Goal: Transaction & Acquisition: Download file/media

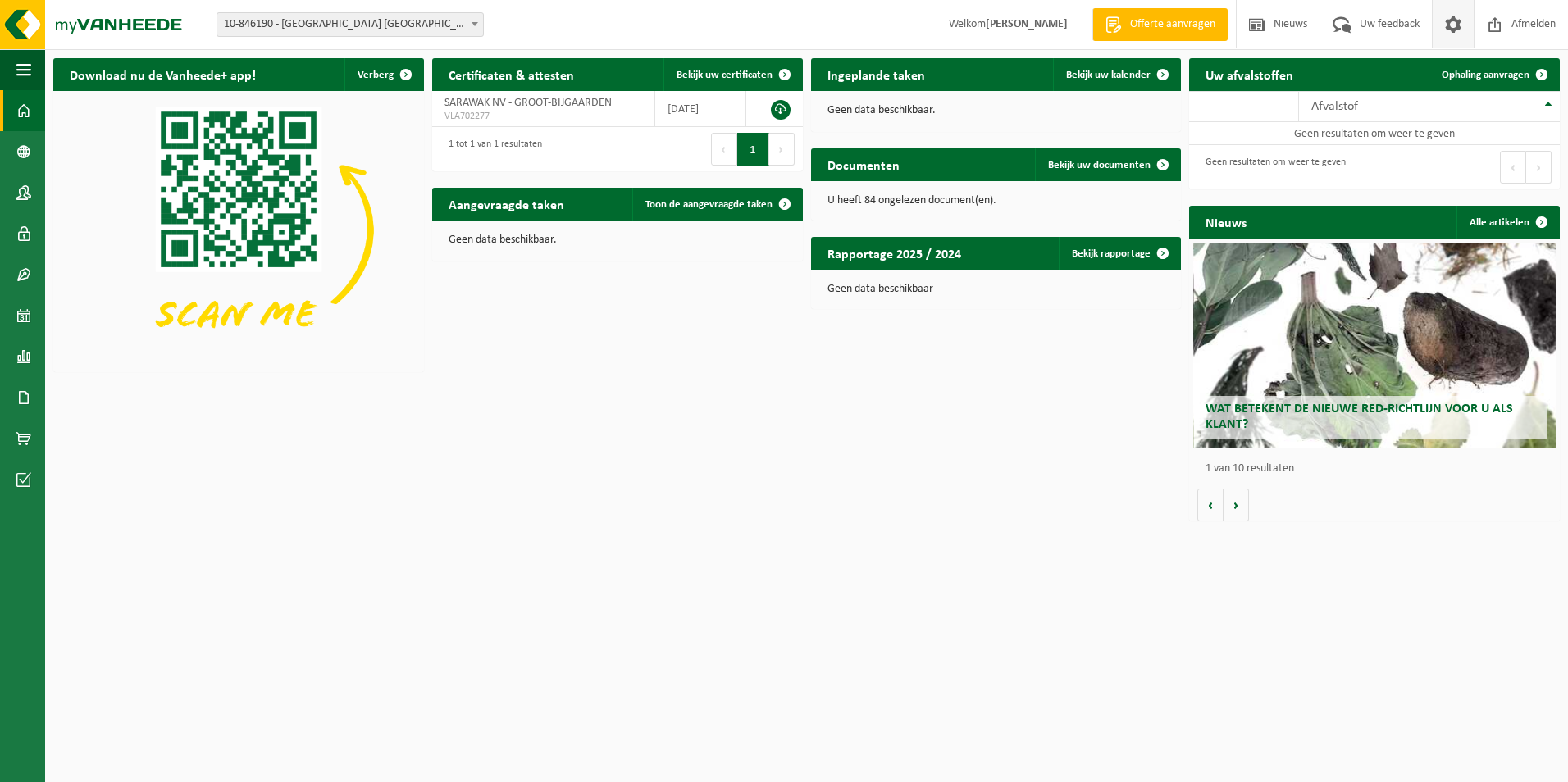
click at [1455, 20] on span at bounding box center [1454, 24] width 25 height 48
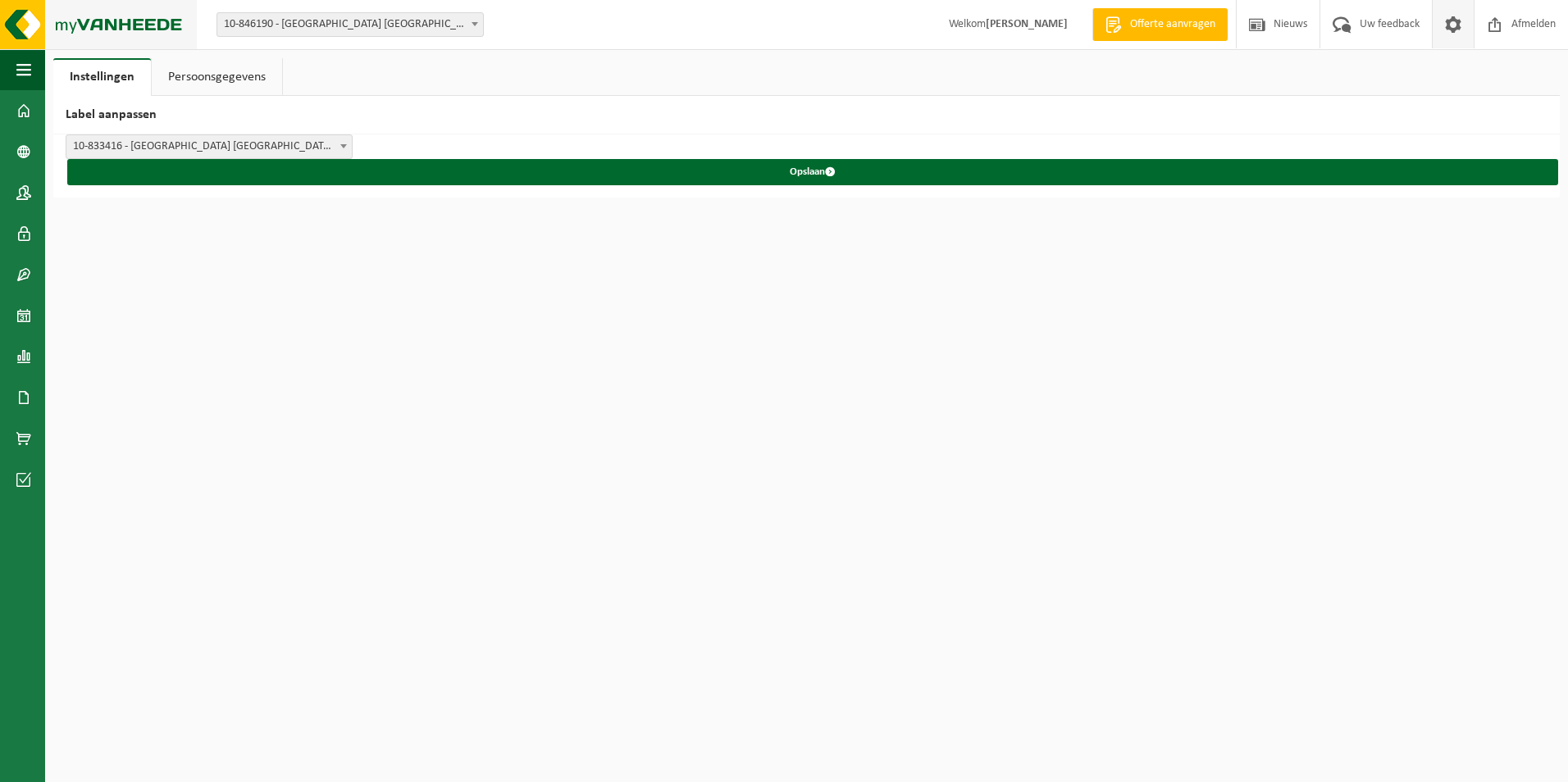
click at [96, 16] on img at bounding box center [98, 25] width 197 height 49
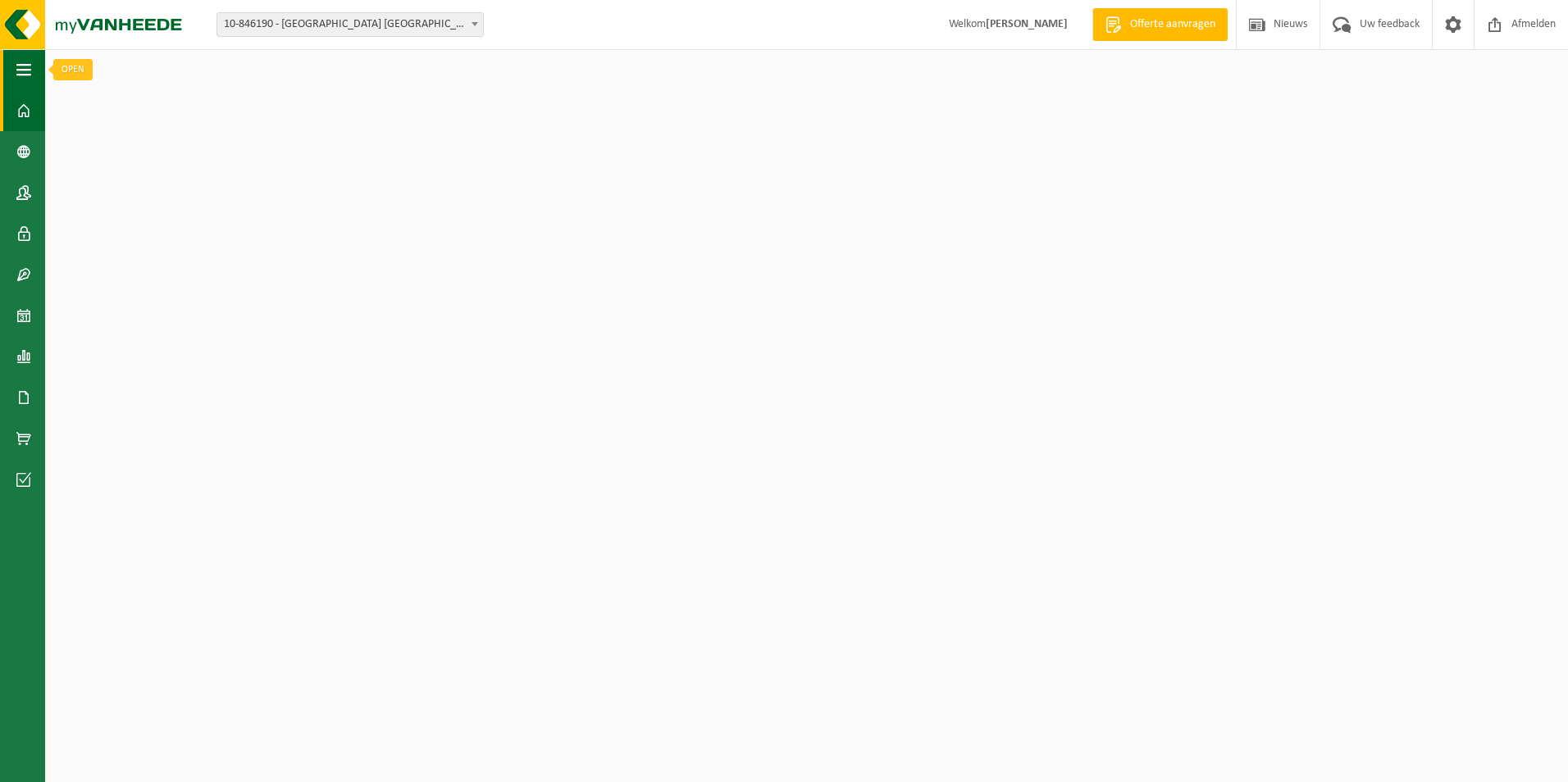
click at [26, 73] on span "button" at bounding box center [24, 69] width 15 height 41
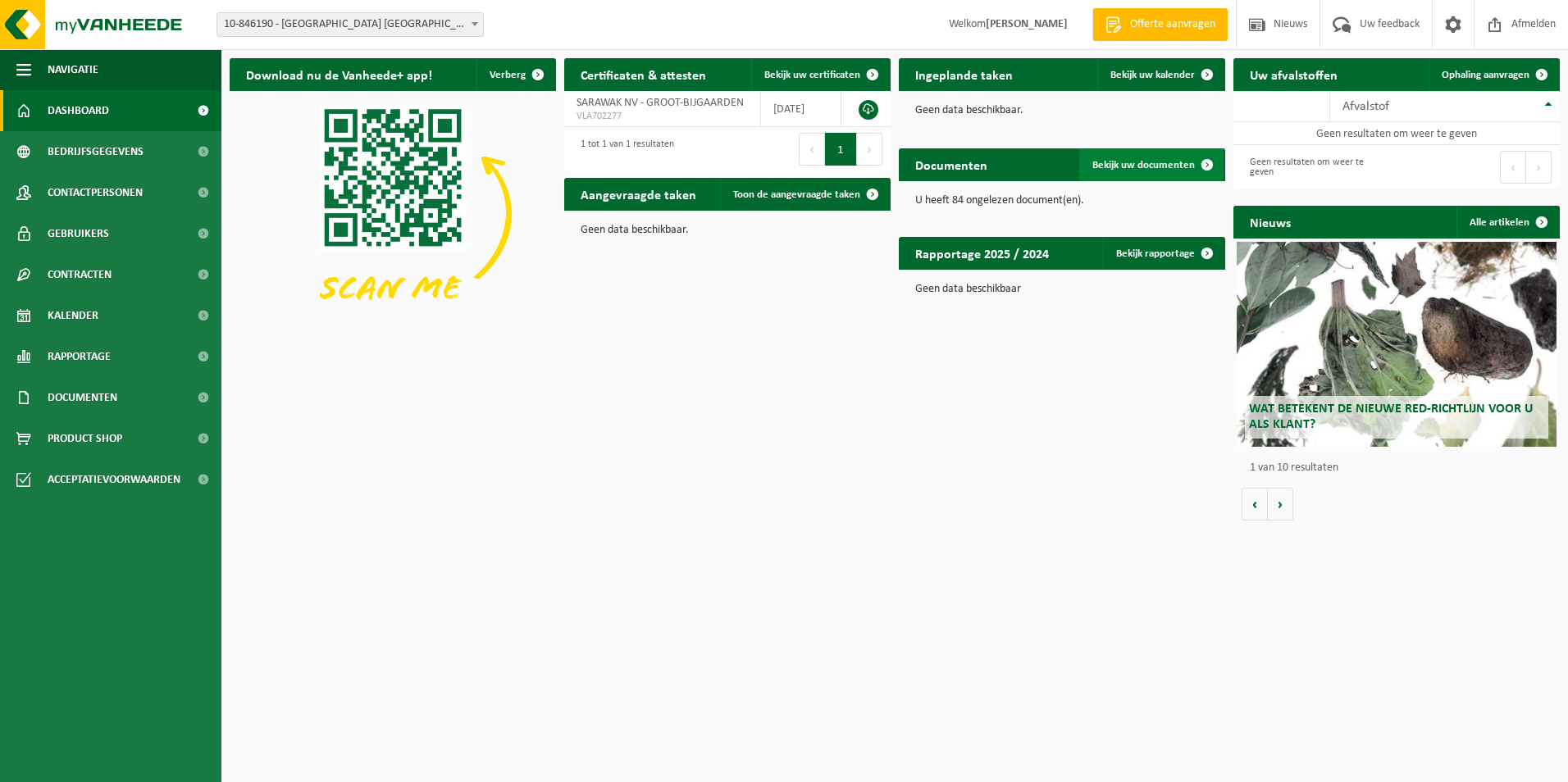
click at [1178, 162] on span "Bekijk uw documenten" at bounding box center [1143, 165] width 102 height 10
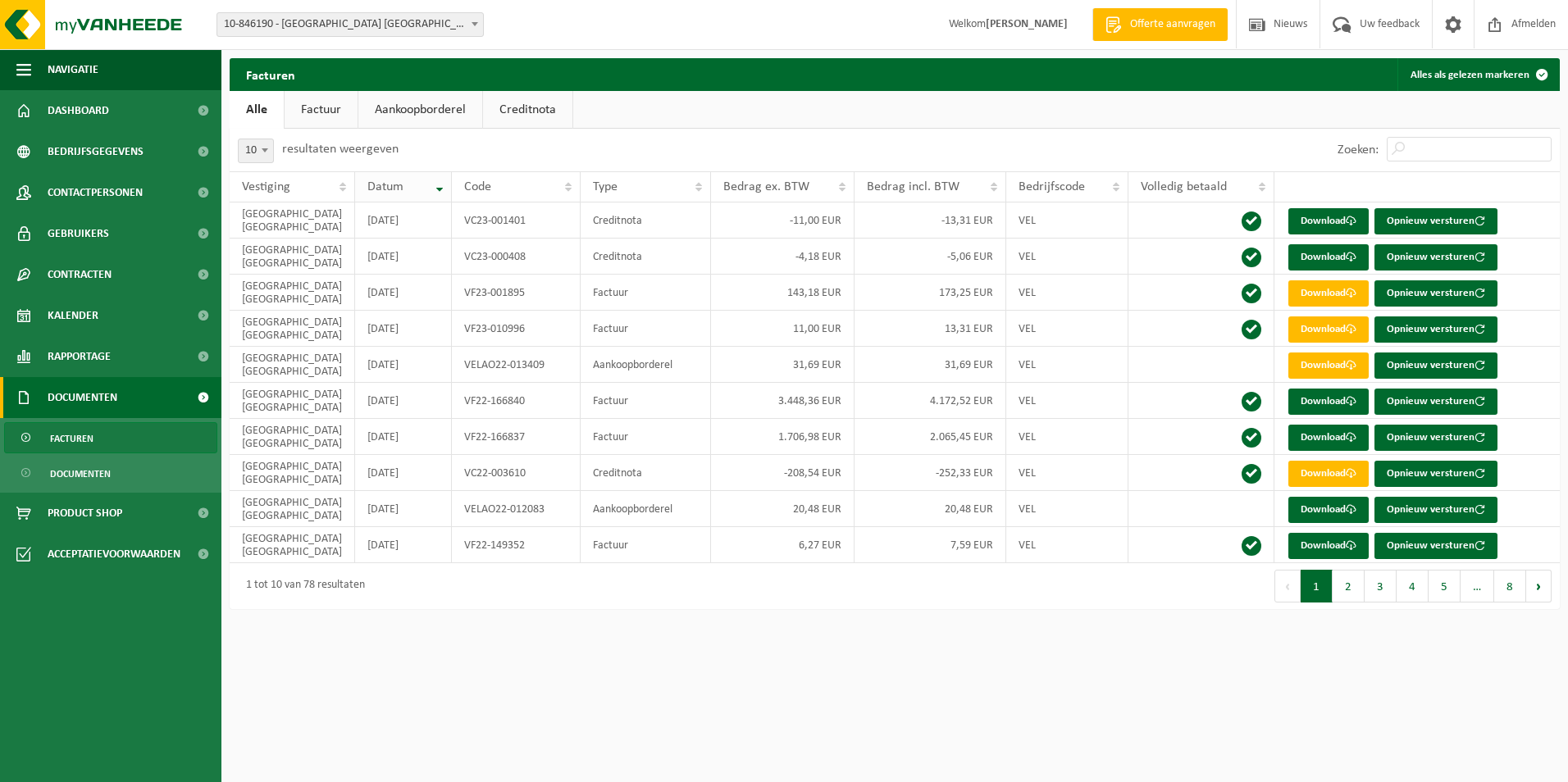
click at [416, 185] on th "Datum" at bounding box center [404, 186] width 96 height 31
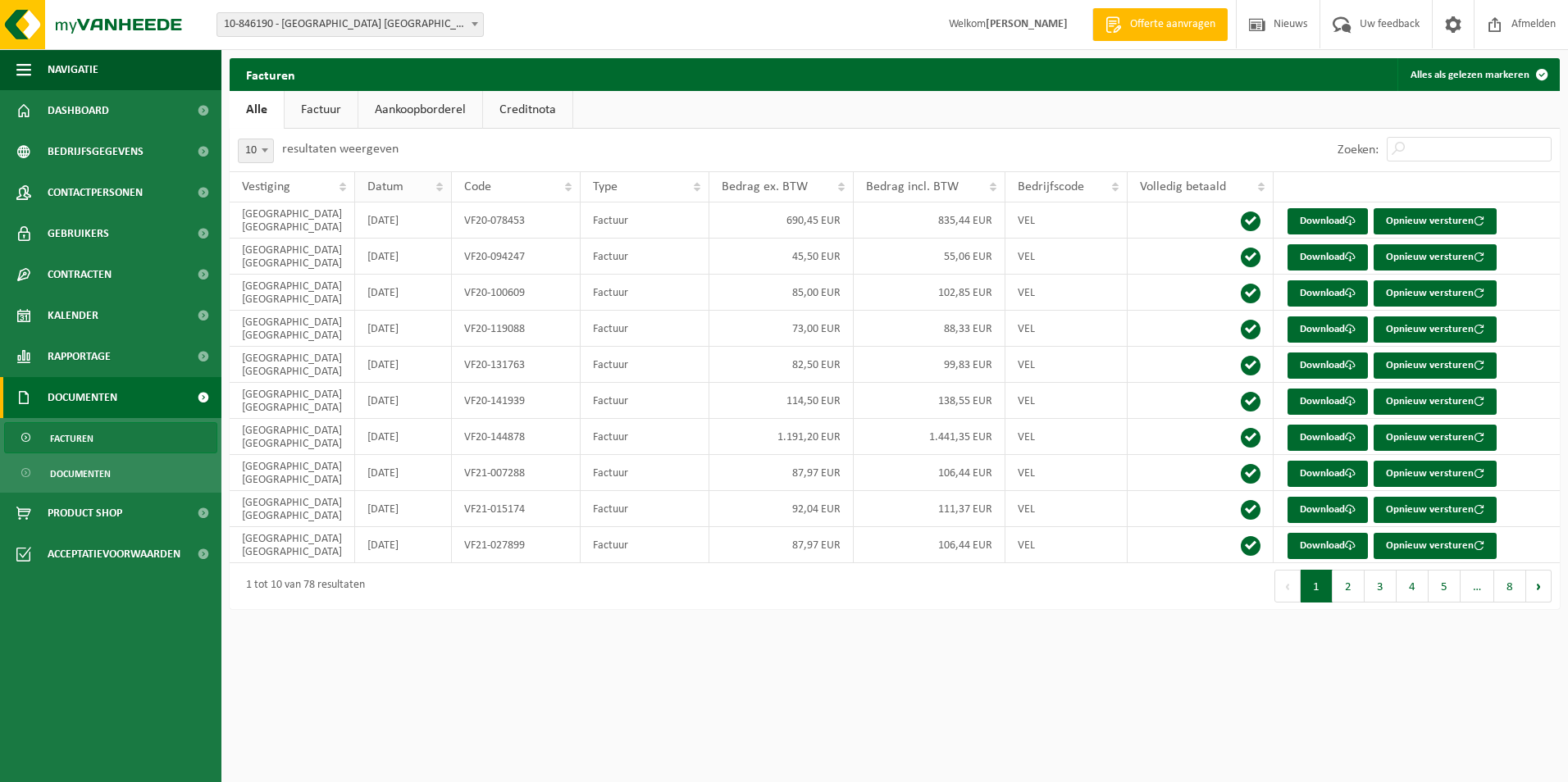
click at [416, 185] on th "Datum" at bounding box center [404, 186] width 96 height 31
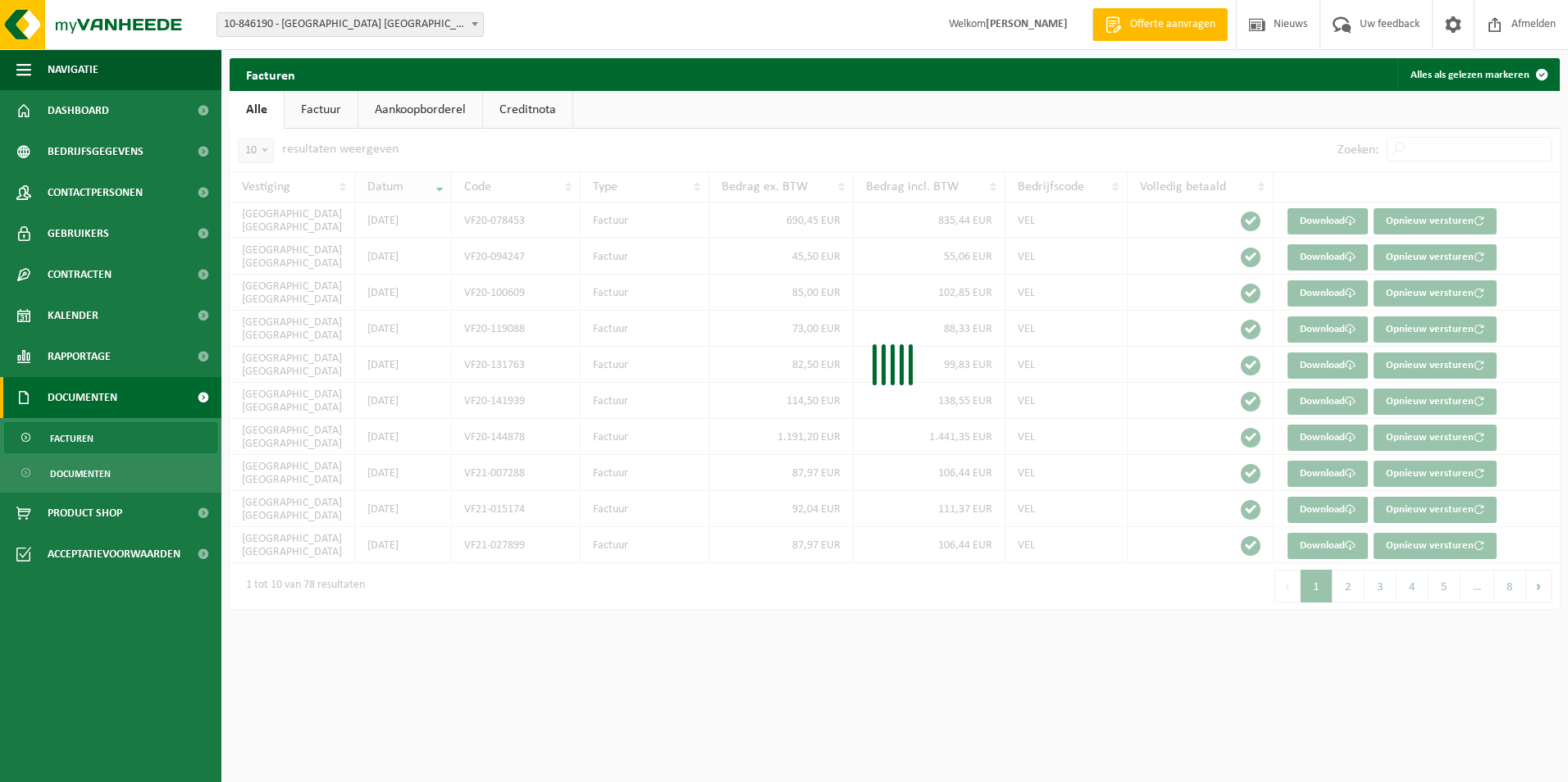
click at [416, 185] on th "Datum" at bounding box center [404, 186] width 96 height 31
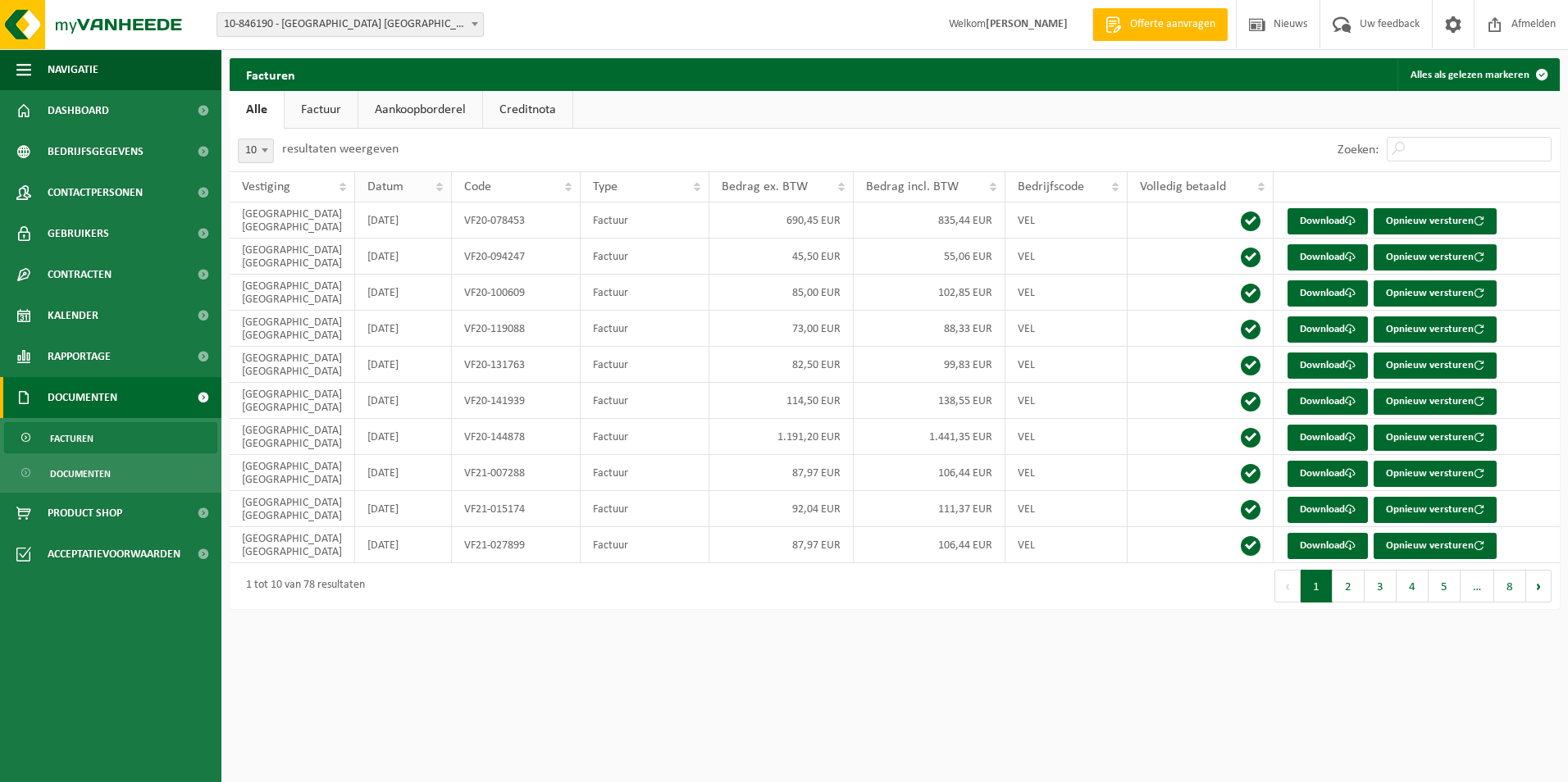
click at [416, 185] on th "Datum" at bounding box center [404, 186] width 96 height 31
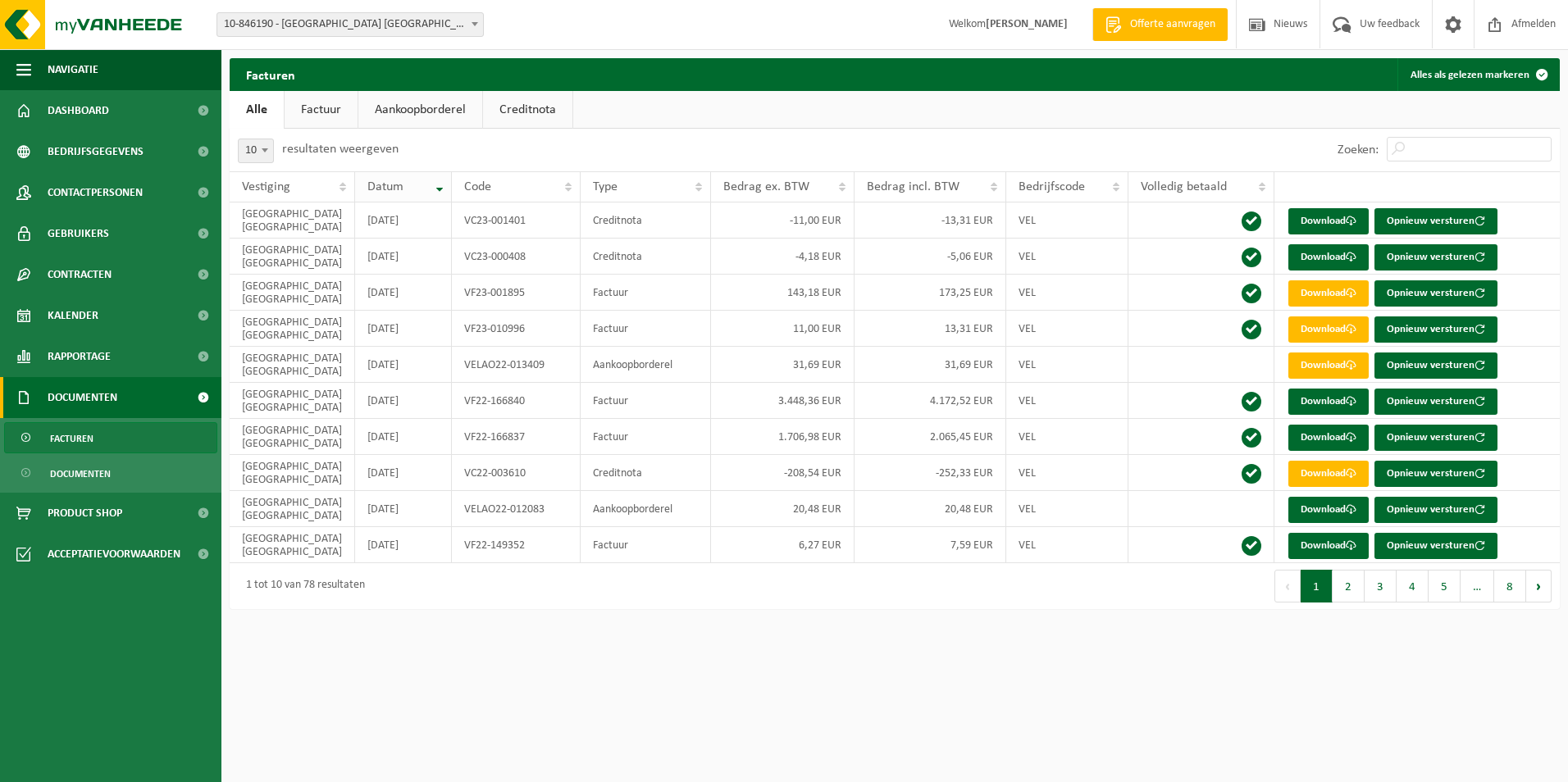
click at [413, 189] on div "Datum" at bounding box center [399, 187] width 63 height 13
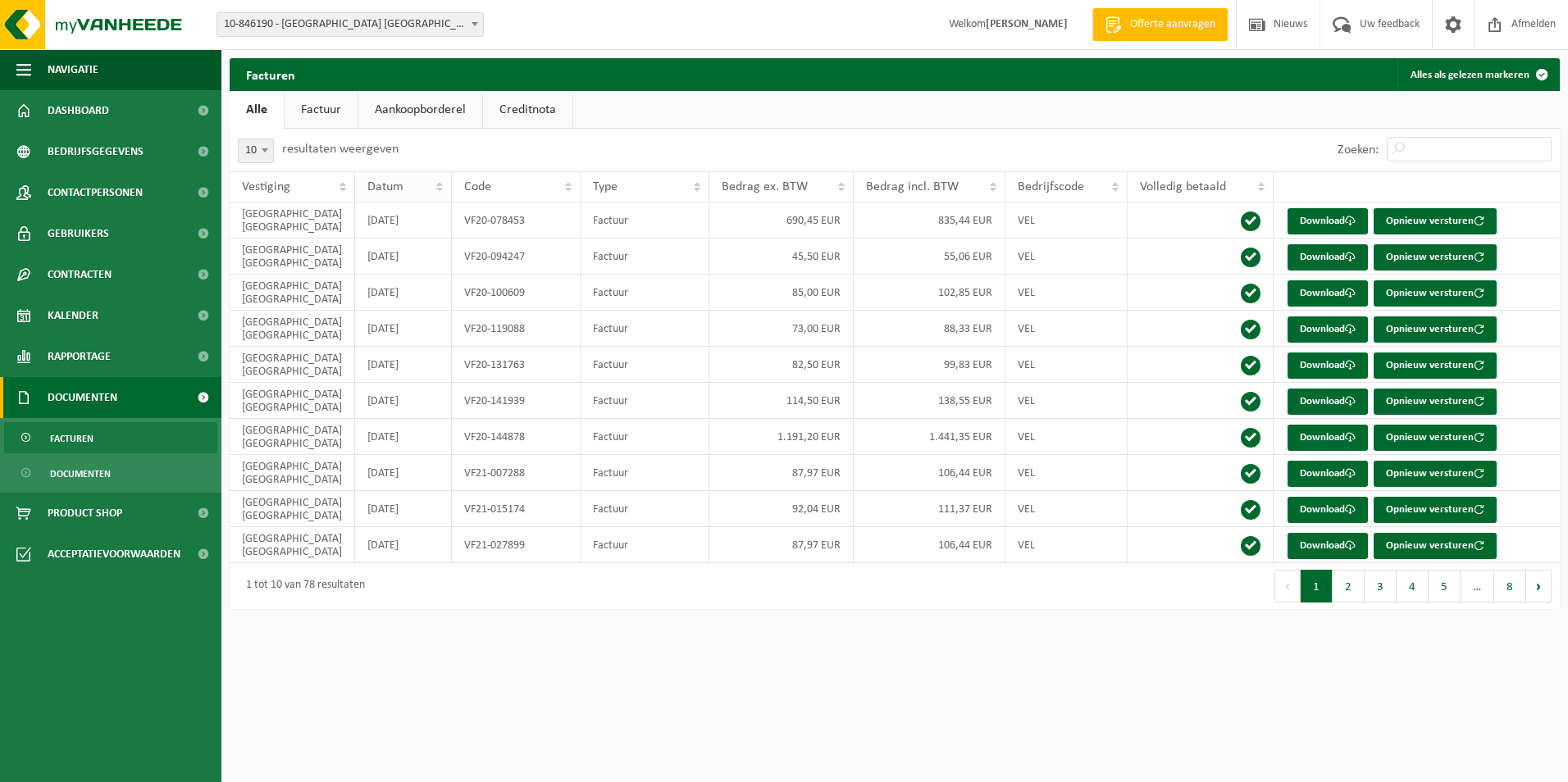
click at [413, 189] on div "Datum" at bounding box center [399, 187] width 63 height 13
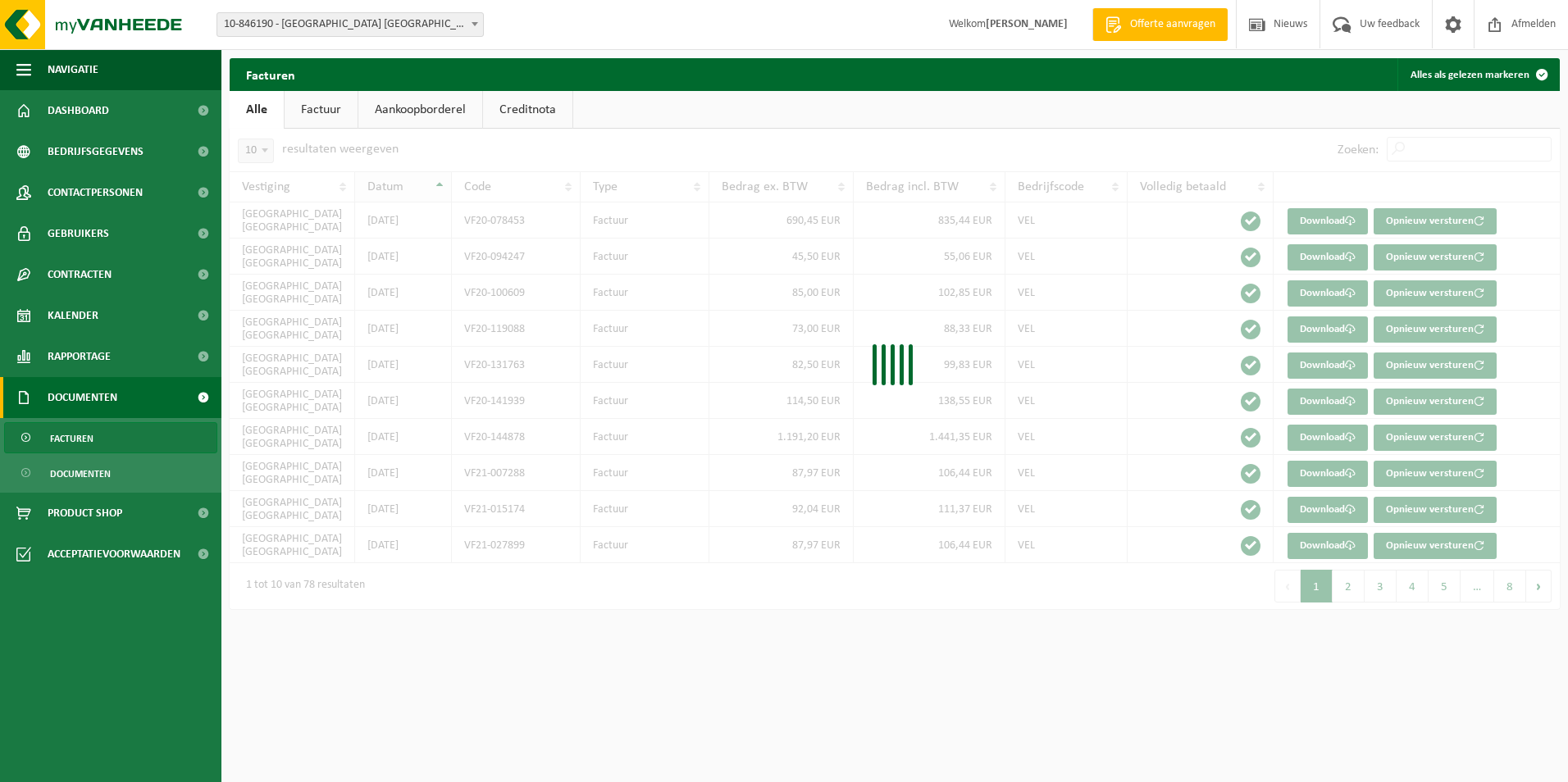
click at [413, 189] on div "Datum" at bounding box center [399, 187] width 63 height 13
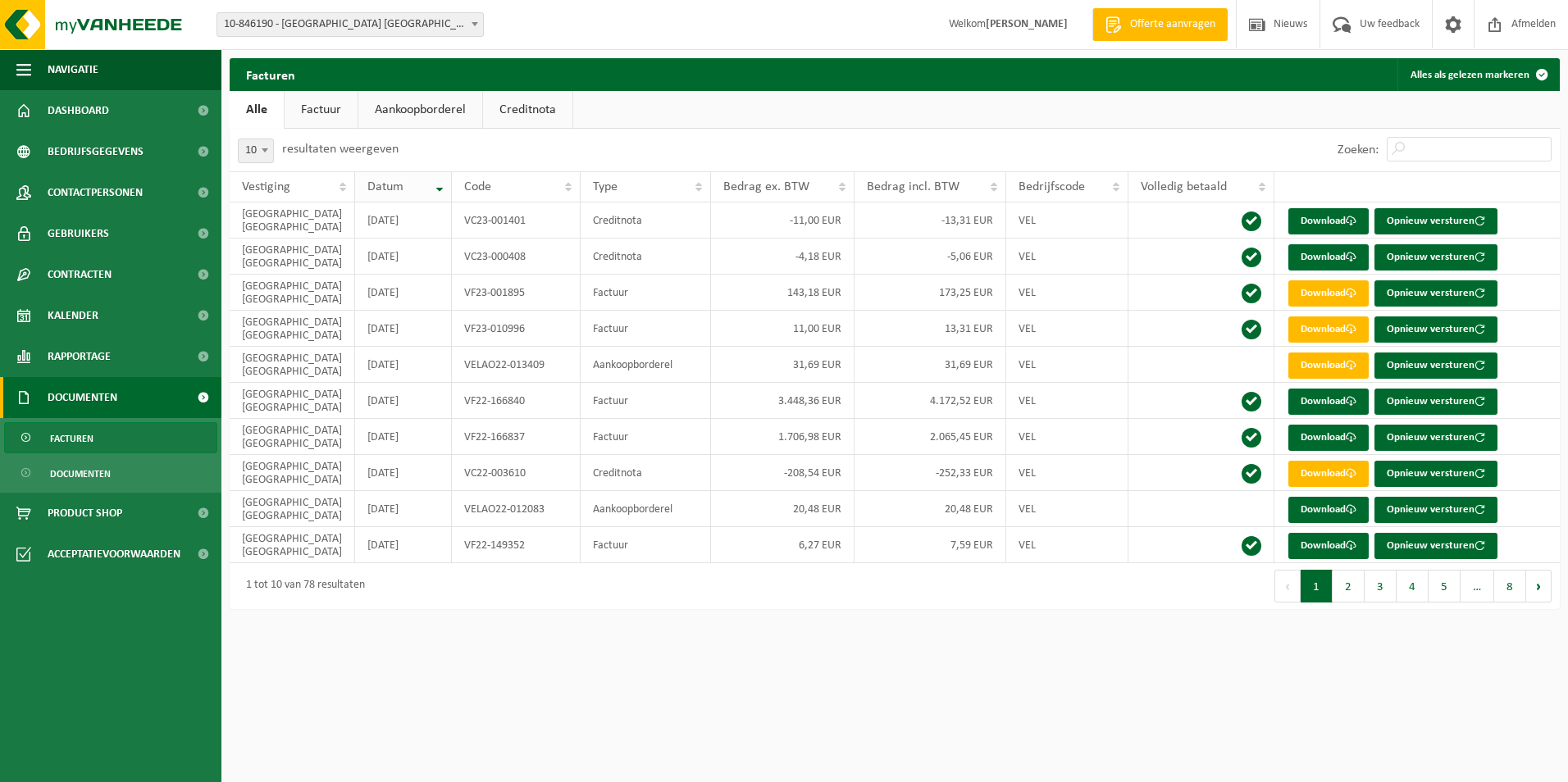
click at [413, 189] on div "Datum" at bounding box center [399, 187] width 63 height 13
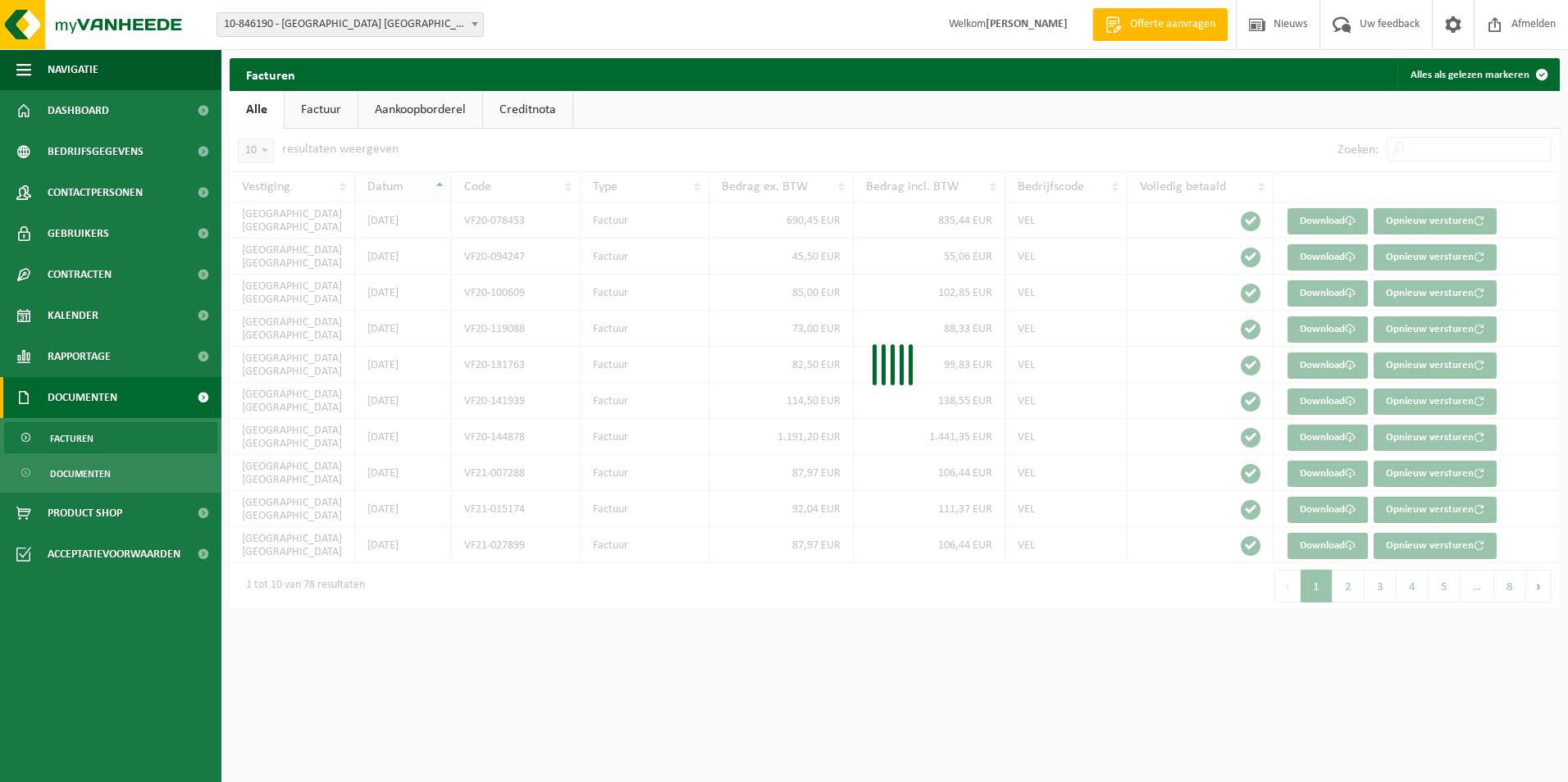
click at [413, 189] on div "Datum" at bounding box center [399, 187] width 63 height 13
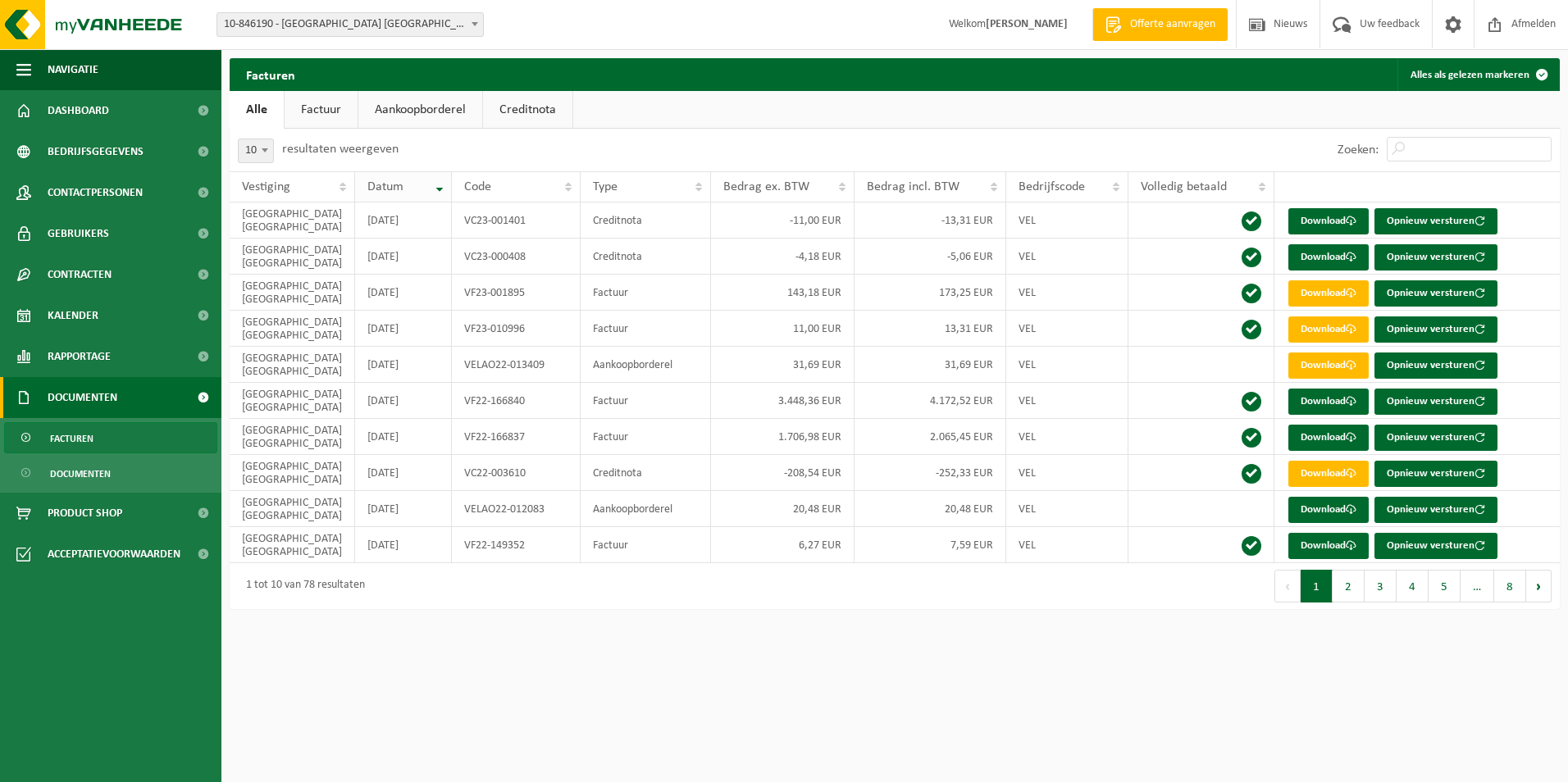
click at [413, 189] on div "Datum" at bounding box center [399, 187] width 63 height 13
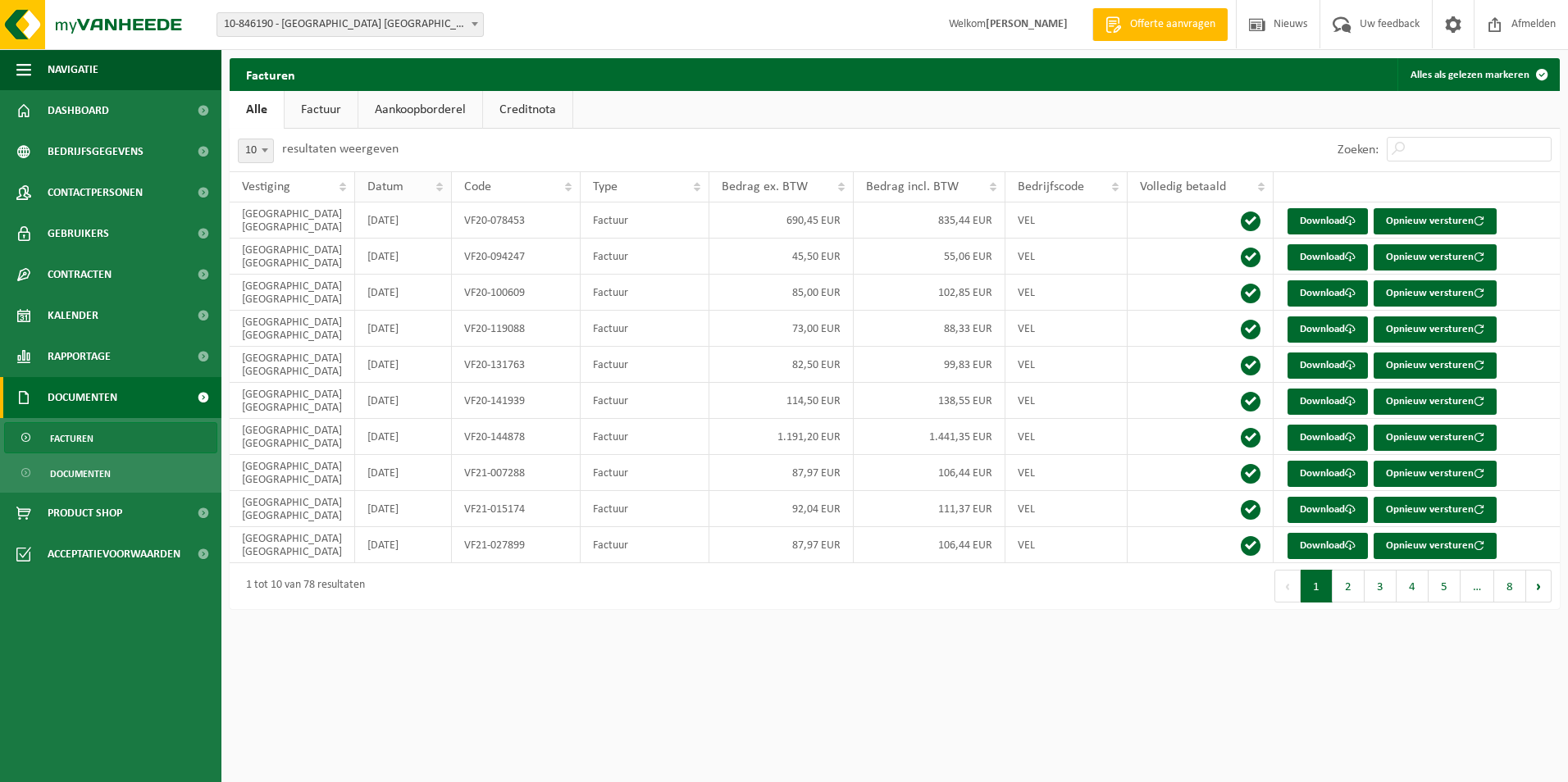
click at [413, 189] on div "Datum" at bounding box center [399, 187] width 63 height 13
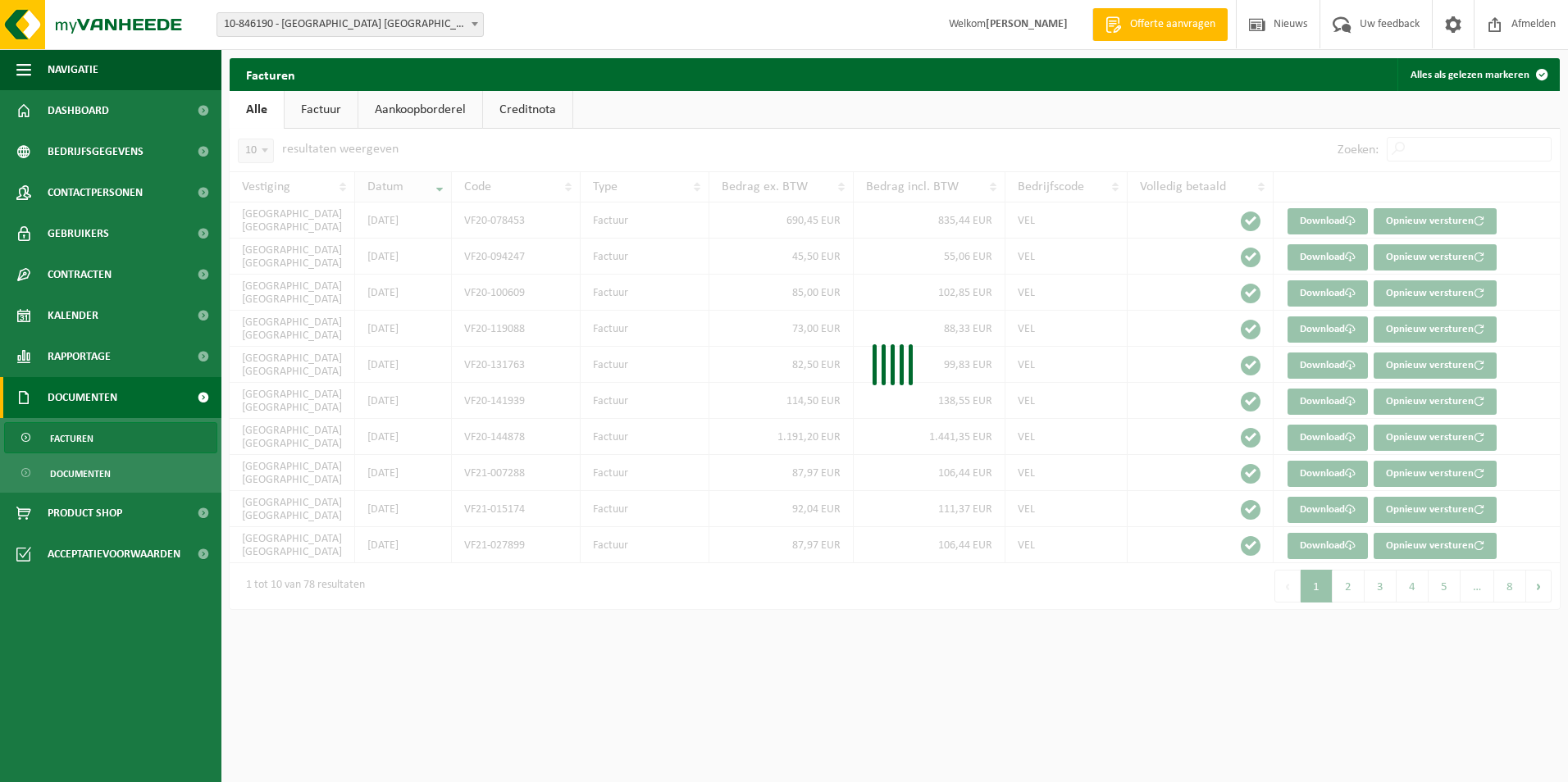
click at [413, 189] on div "Datum" at bounding box center [399, 187] width 63 height 13
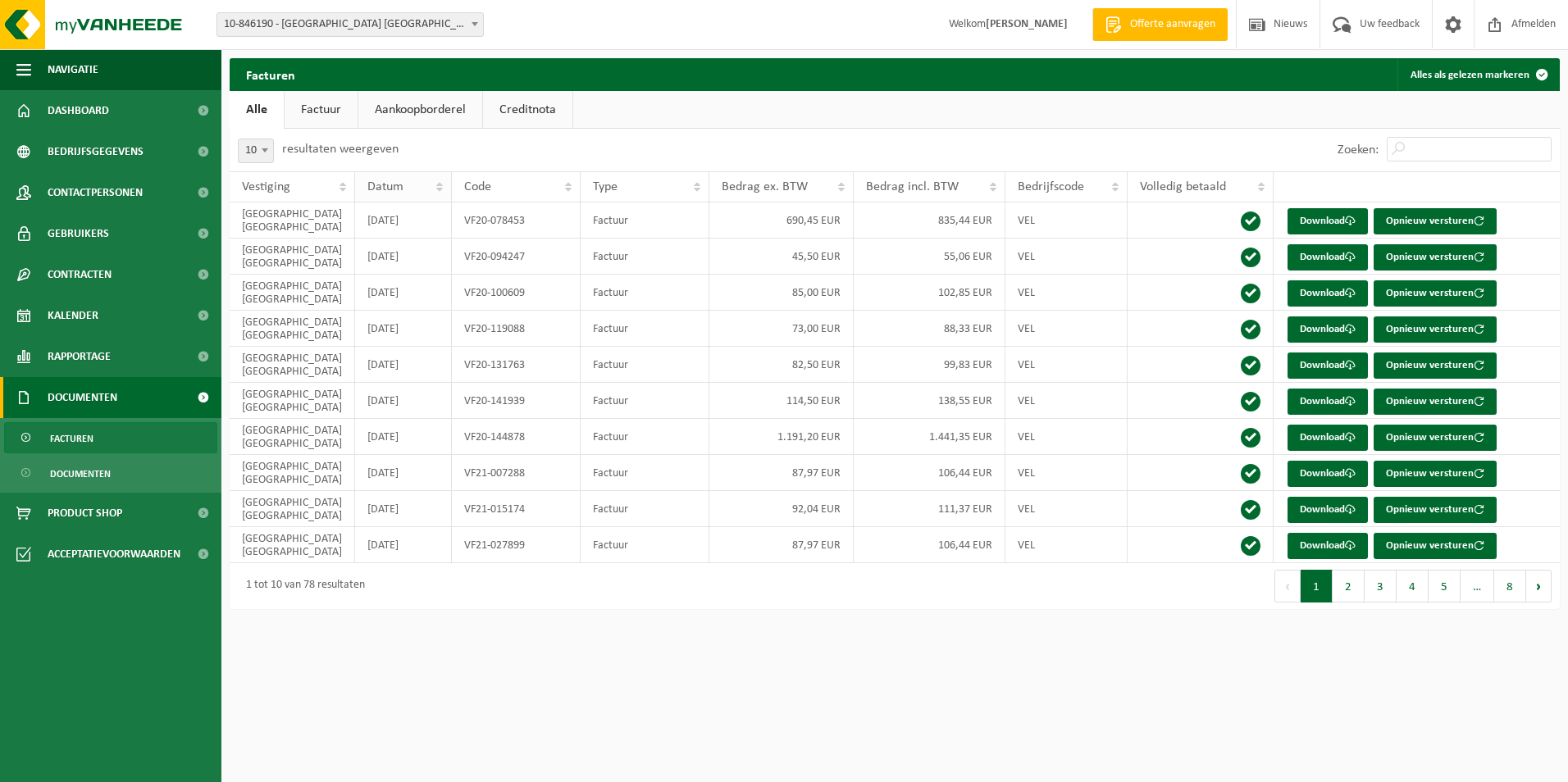
click at [413, 189] on div "Datum" at bounding box center [399, 187] width 63 height 13
click at [501, 665] on html "Vestiging: 10-846190 - SARAWAK NV/ ZAVENTEM - ZAVENTEM 10-898255 - SARAWAK NV -…" at bounding box center [784, 391] width 1568 height 782
click at [87, 439] on span "Facturen" at bounding box center [72, 439] width 44 height 31
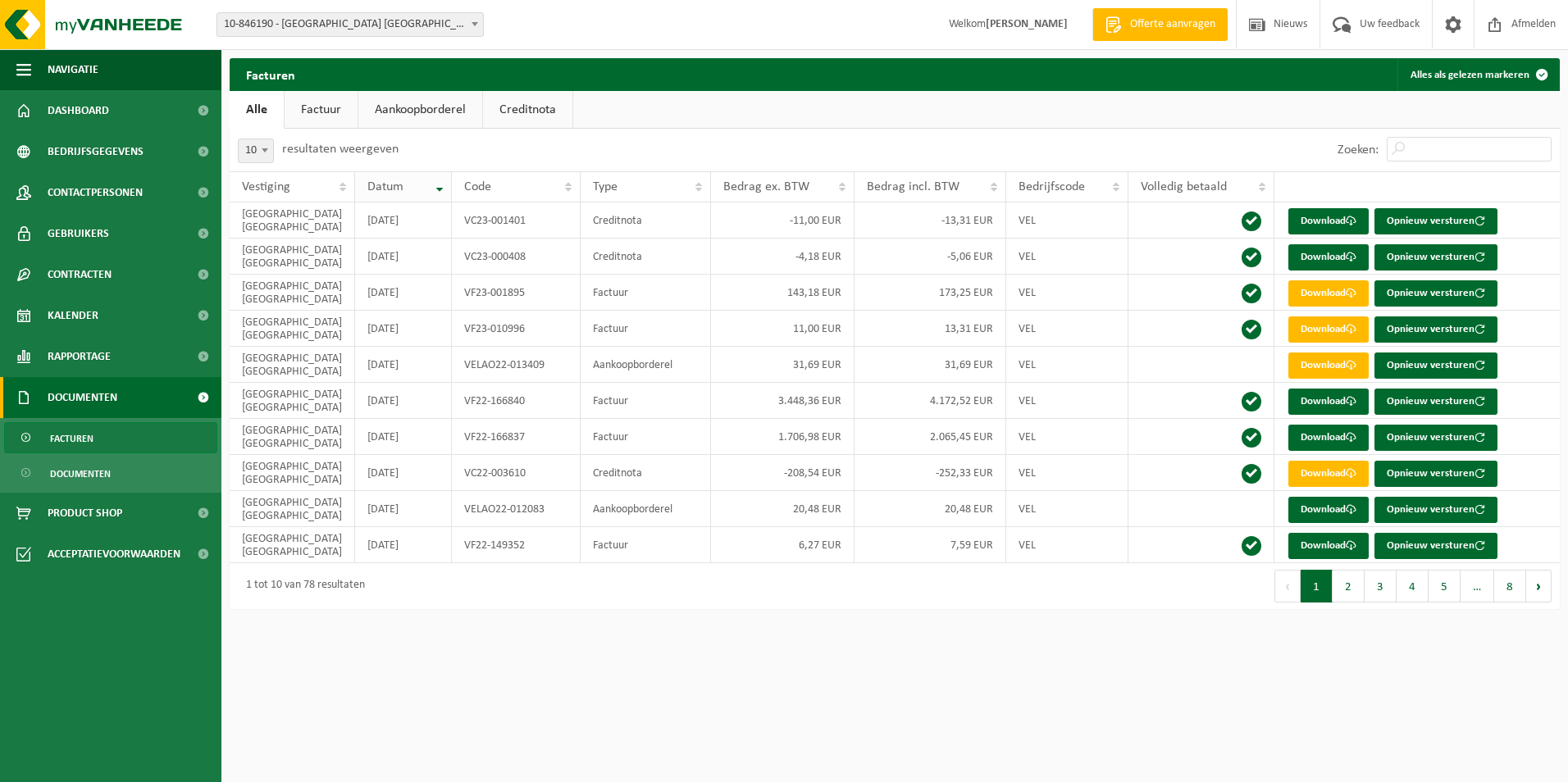
click at [368, 182] on span "Datum" at bounding box center [386, 187] width 36 height 13
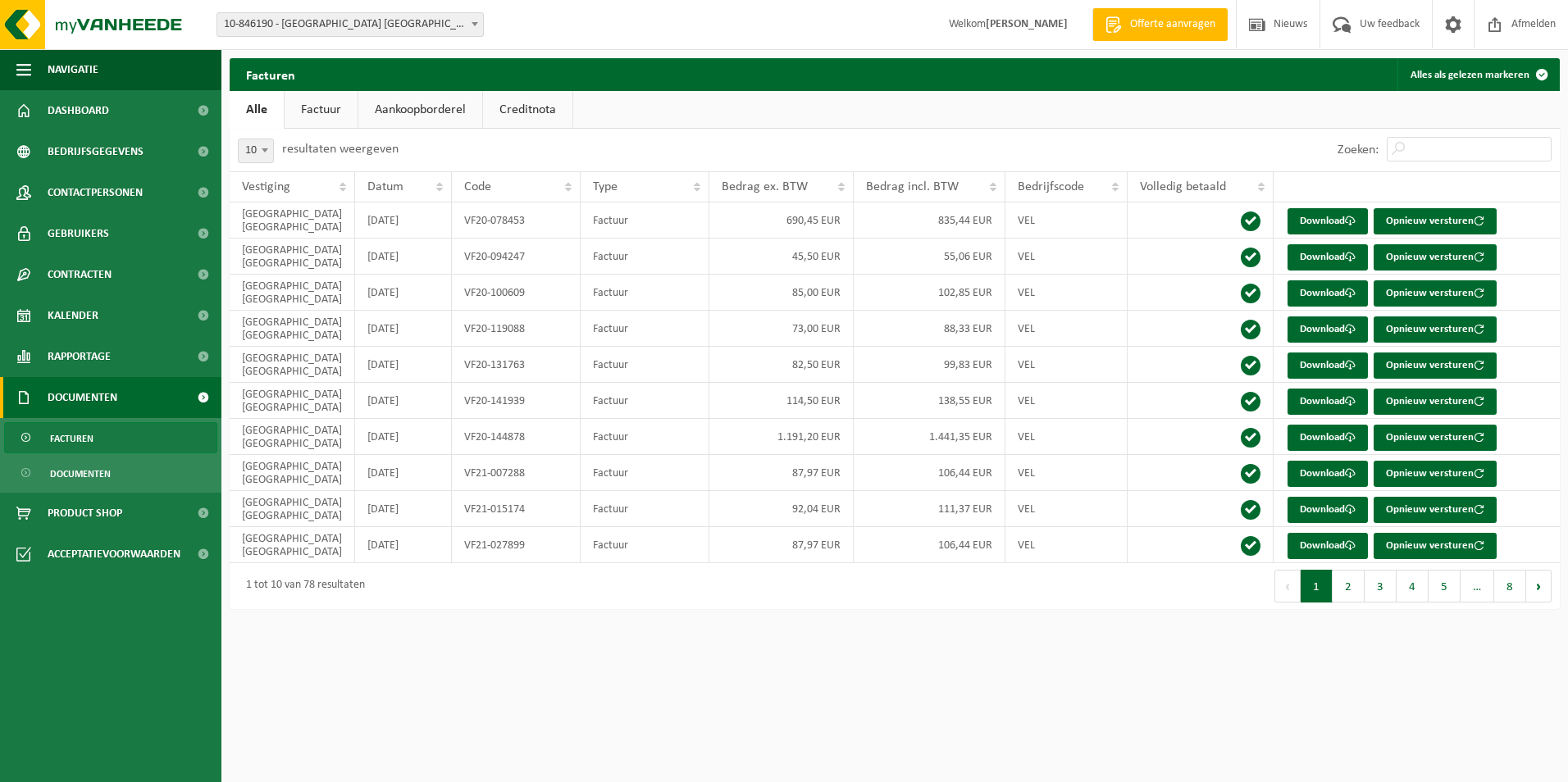
click at [331, 101] on link "Factuur" at bounding box center [321, 110] width 73 height 38
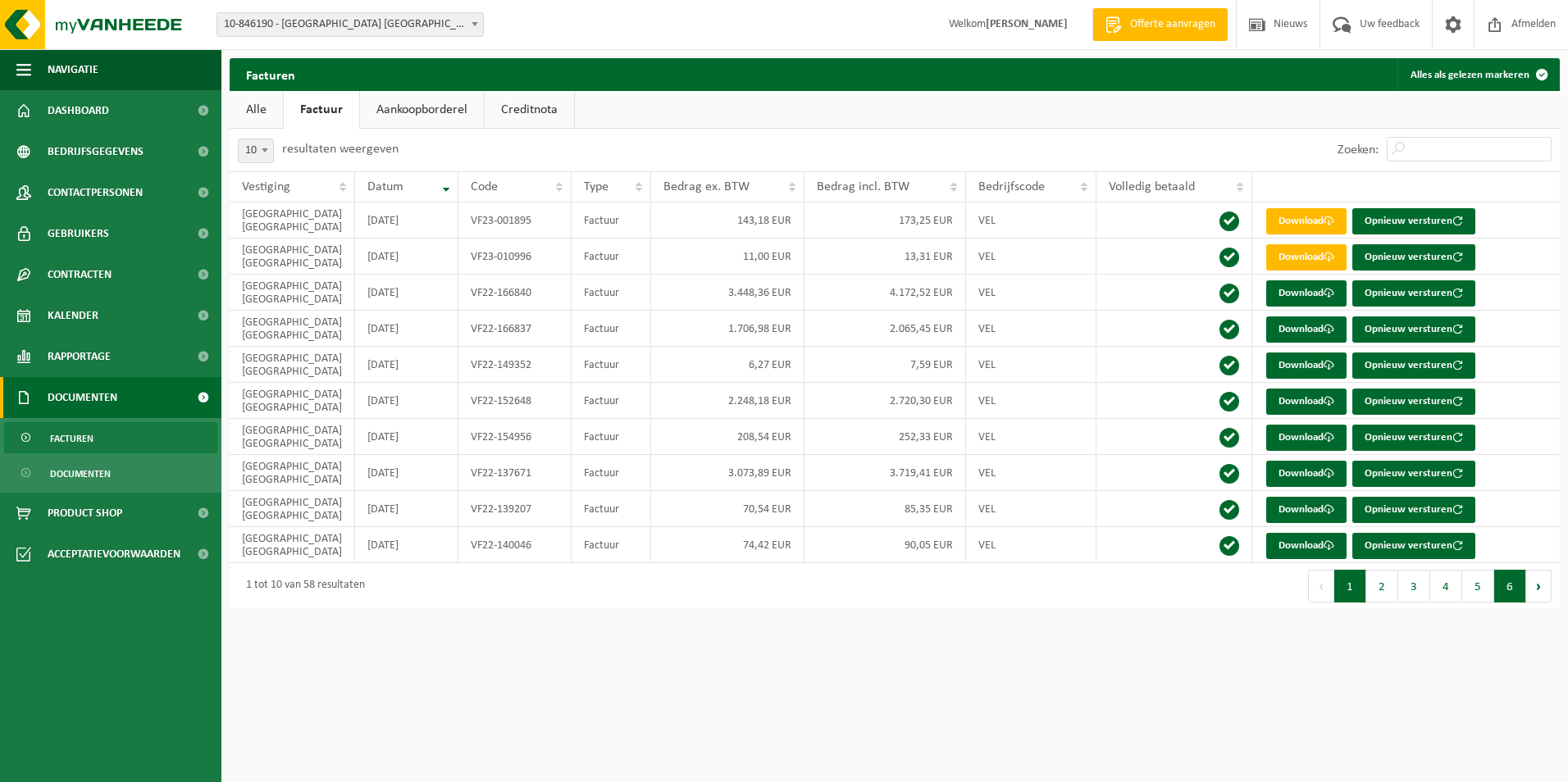
click at [1511, 585] on button "6" at bounding box center [1510, 586] width 32 height 33
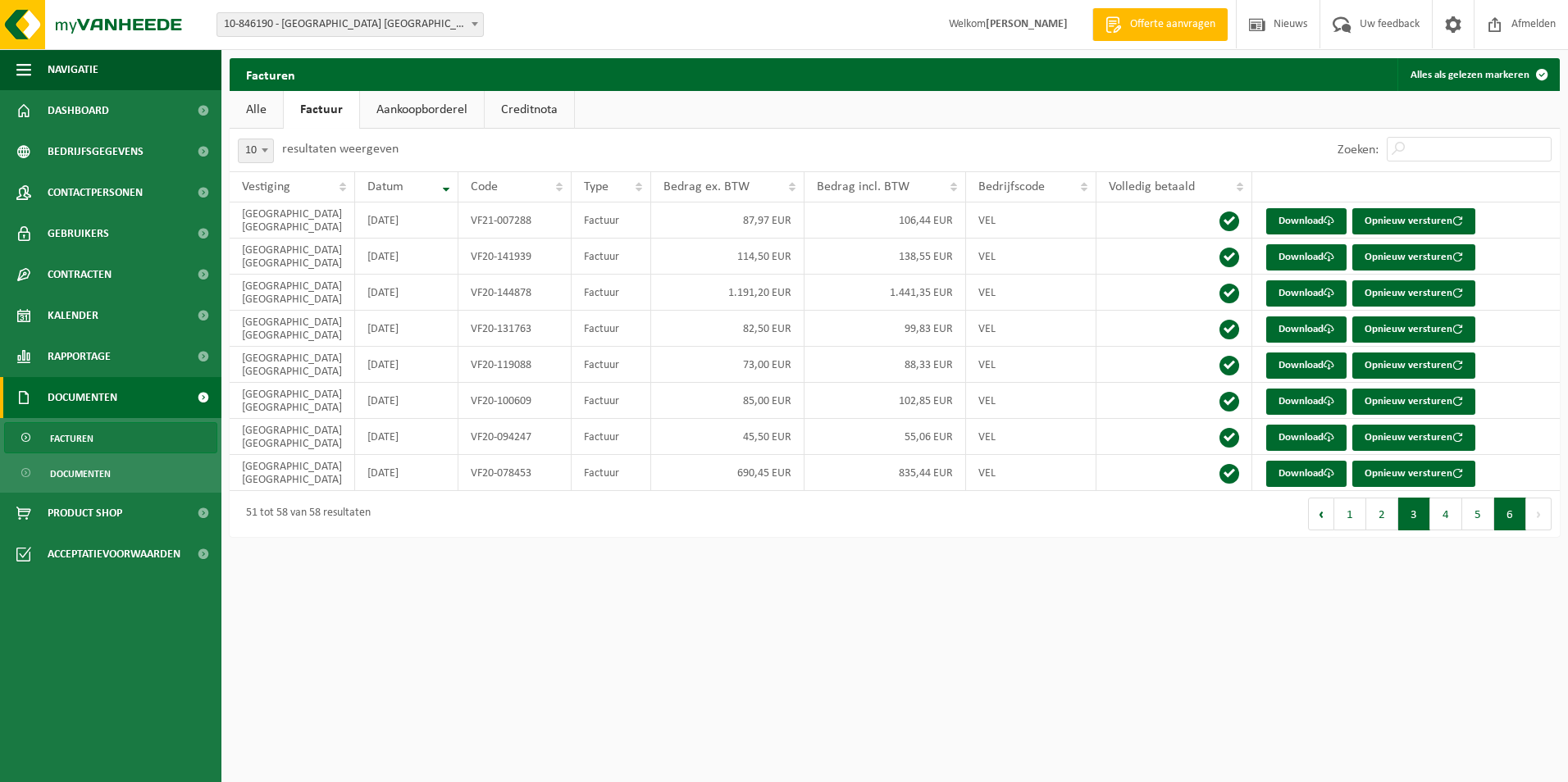
click at [1424, 516] on button "3" at bounding box center [1415, 513] width 32 height 33
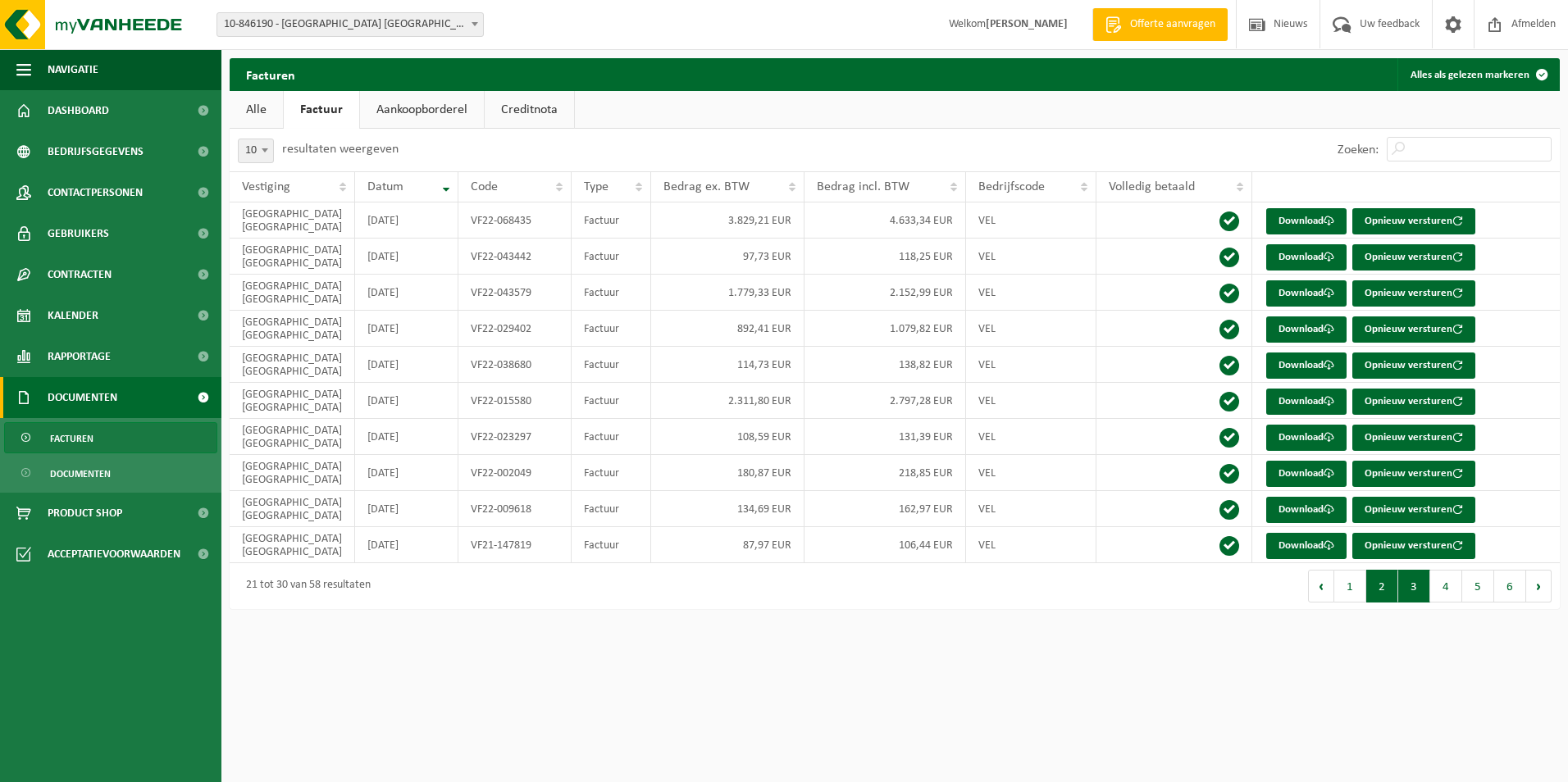
click at [1382, 584] on button "2" at bounding box center [1383, 586] width 32 height 33
click at [1355, 591] on button "1" at bounding box center [1350, 586] width 32 height 33
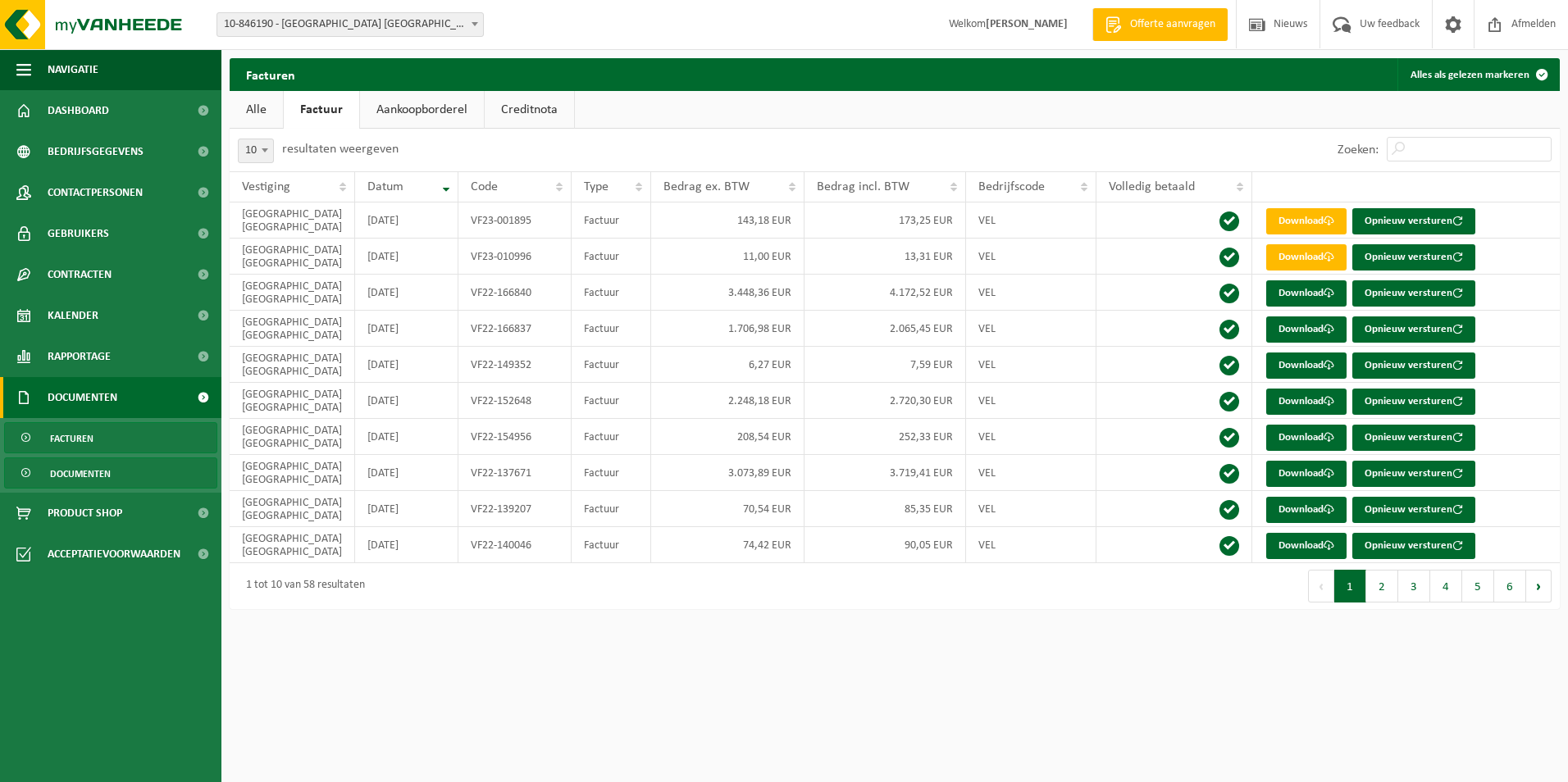
click at [77, 470] on span "Documenten" at bounding box center [80, 474] width 61 height 31
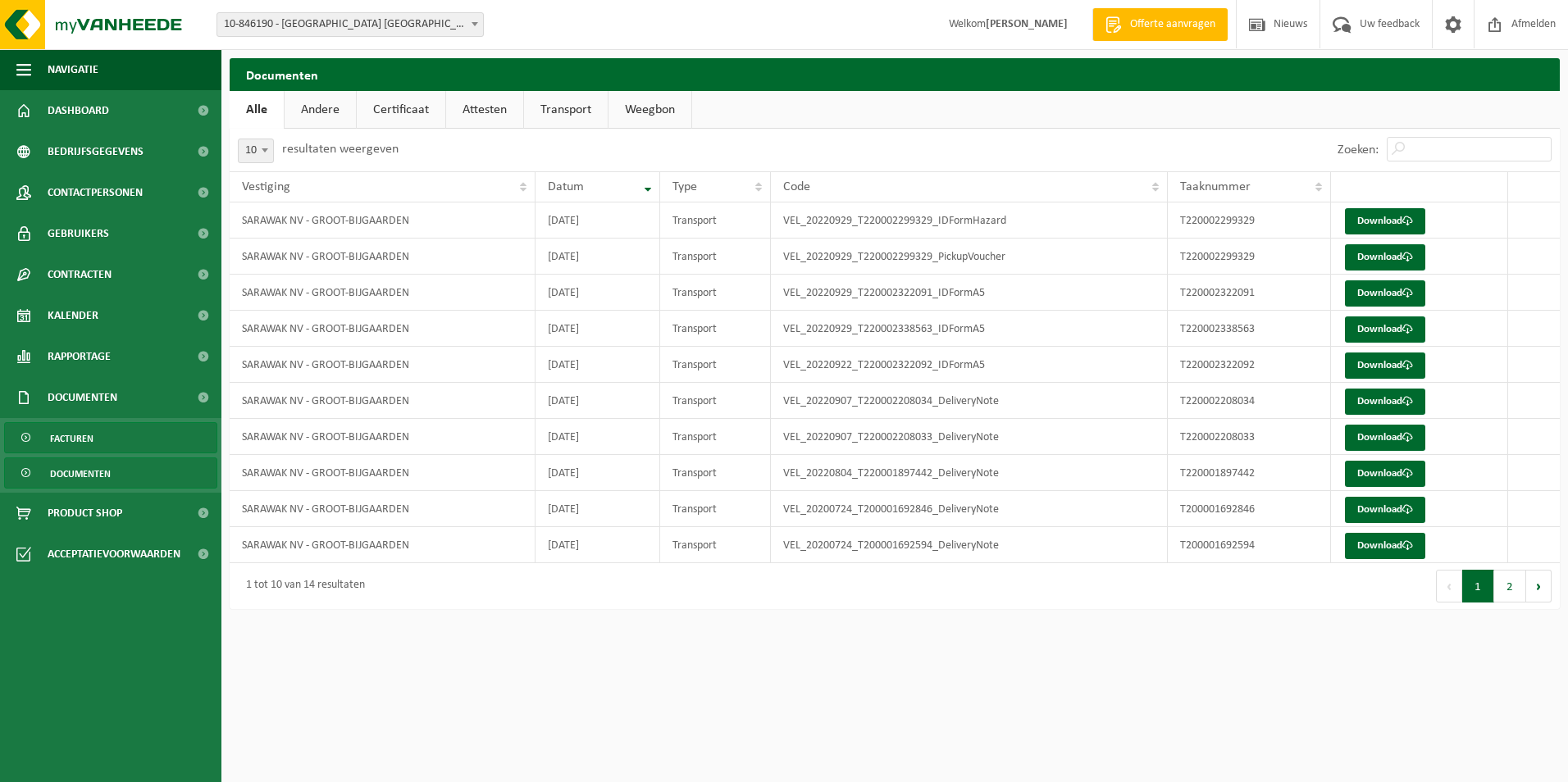
click at [88, 439] on span "Facturen" at bounding box center [72, 439] width 44 height 31
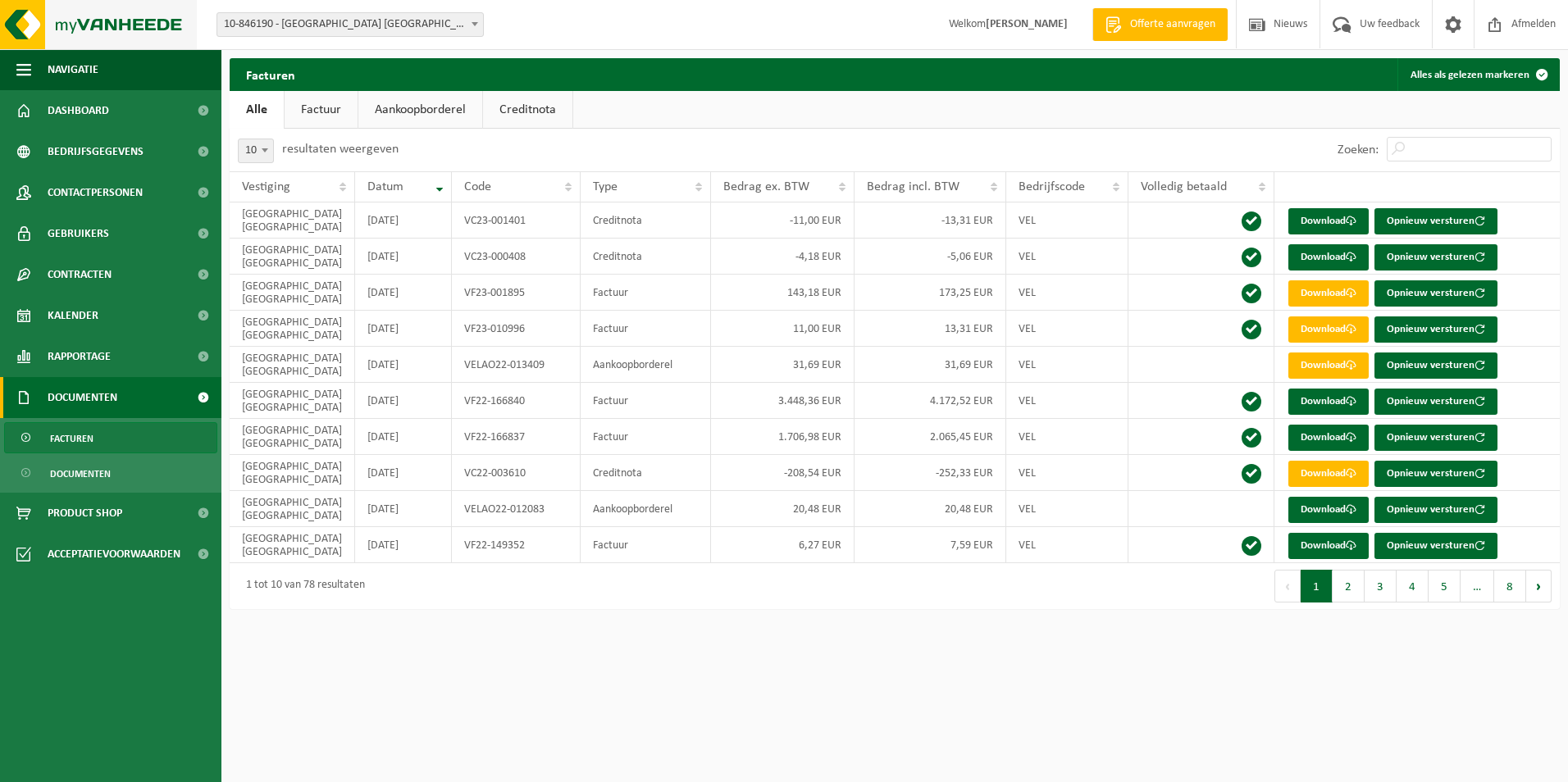
click at [78, 17] on img at bounding box center [98, 25] width 197 height 49
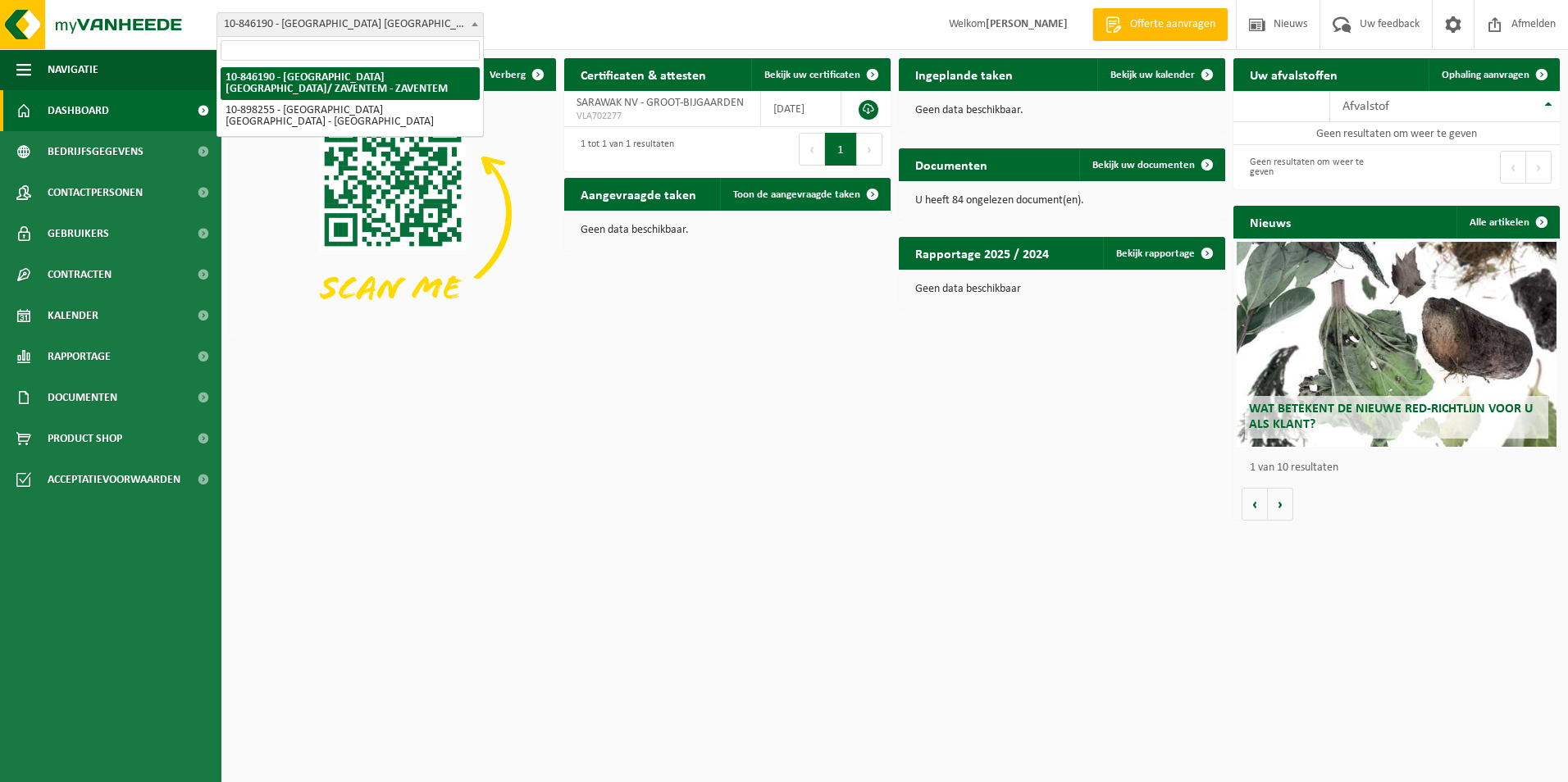
click at [468, 25] on span at bounding box center [475, 24] width 16 height 22
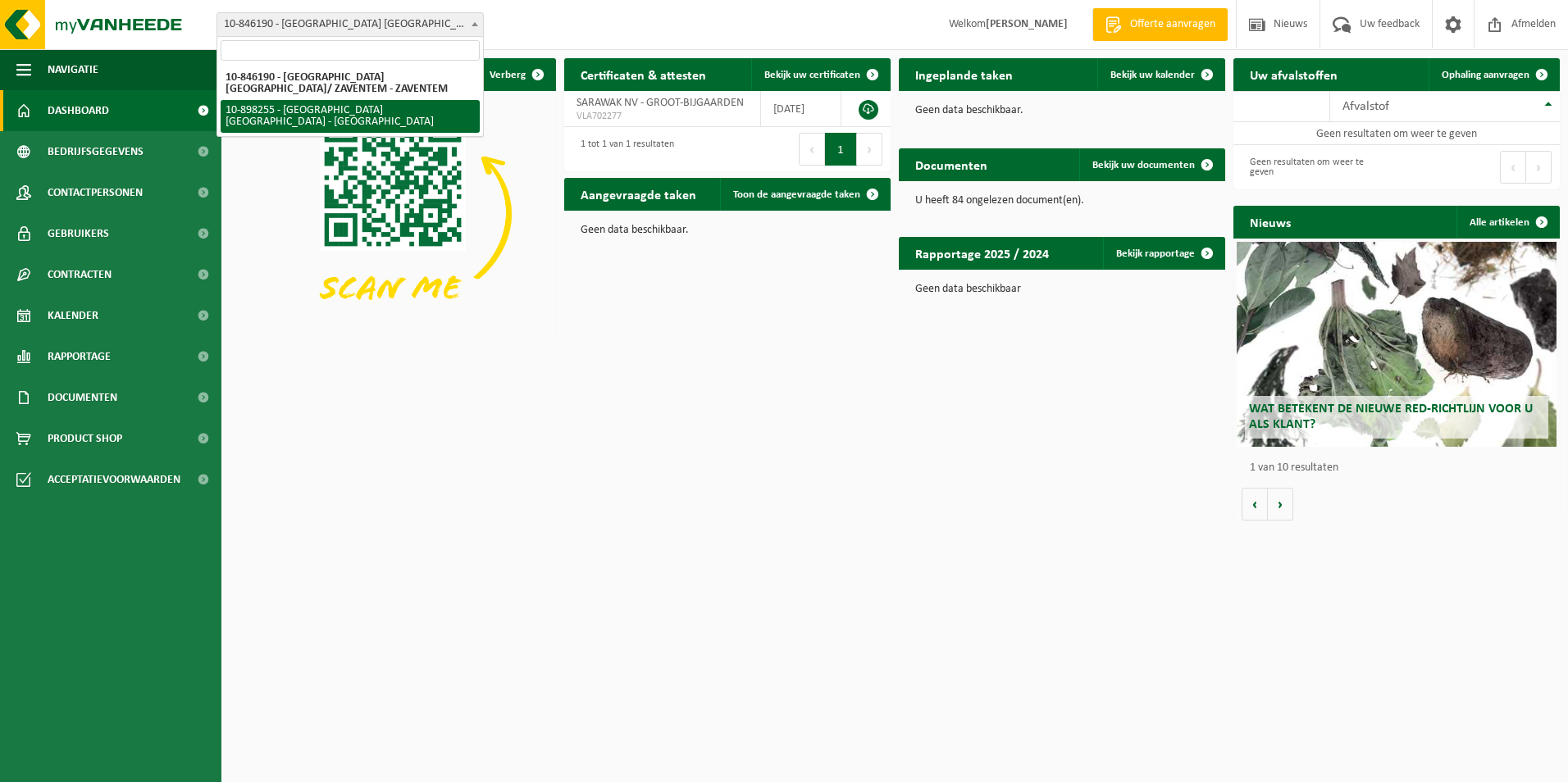
select select "119186"
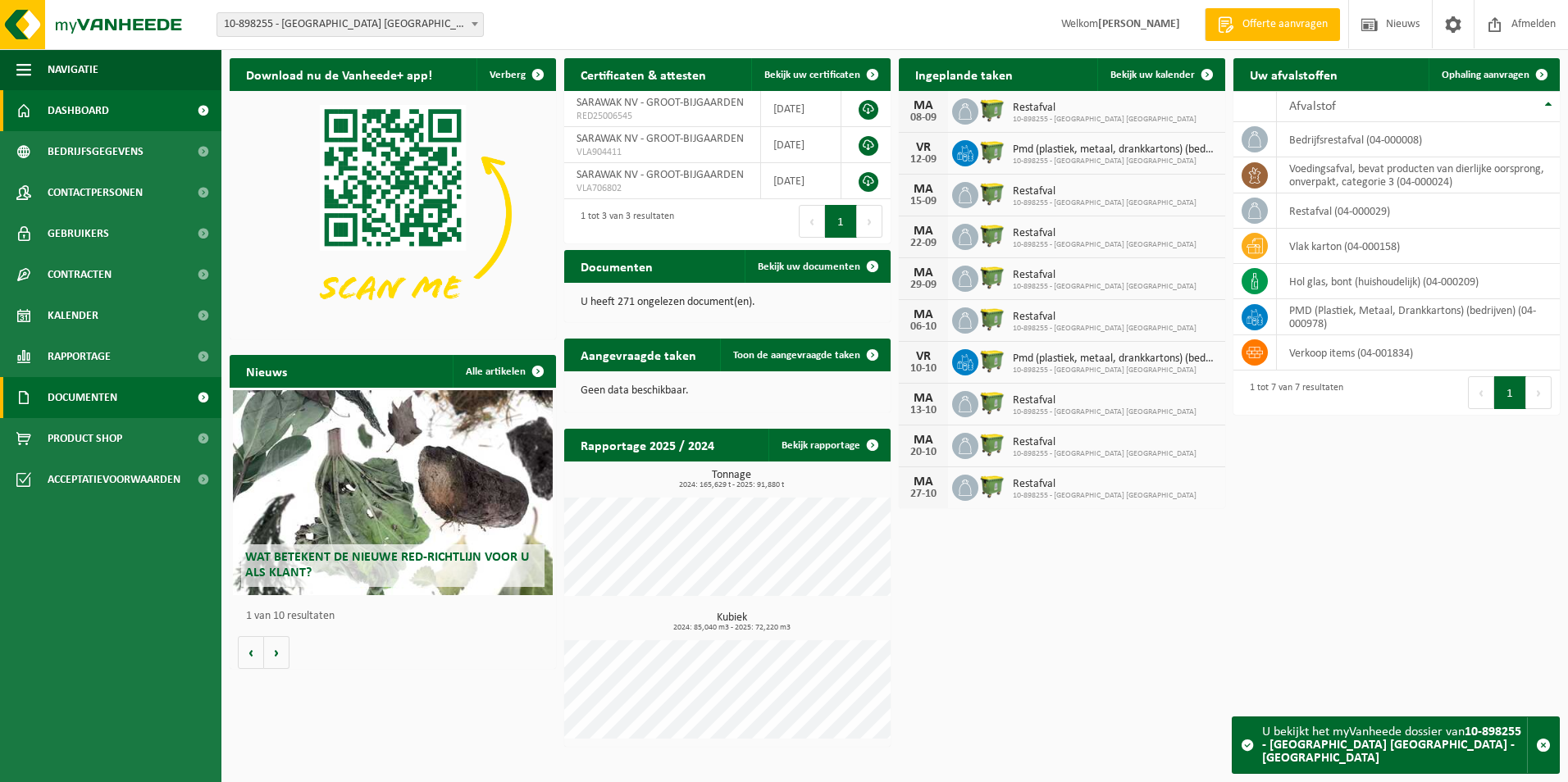
click at [93, 401] on span "Documenten" at bounding box center [82, 397] width 70 height 41
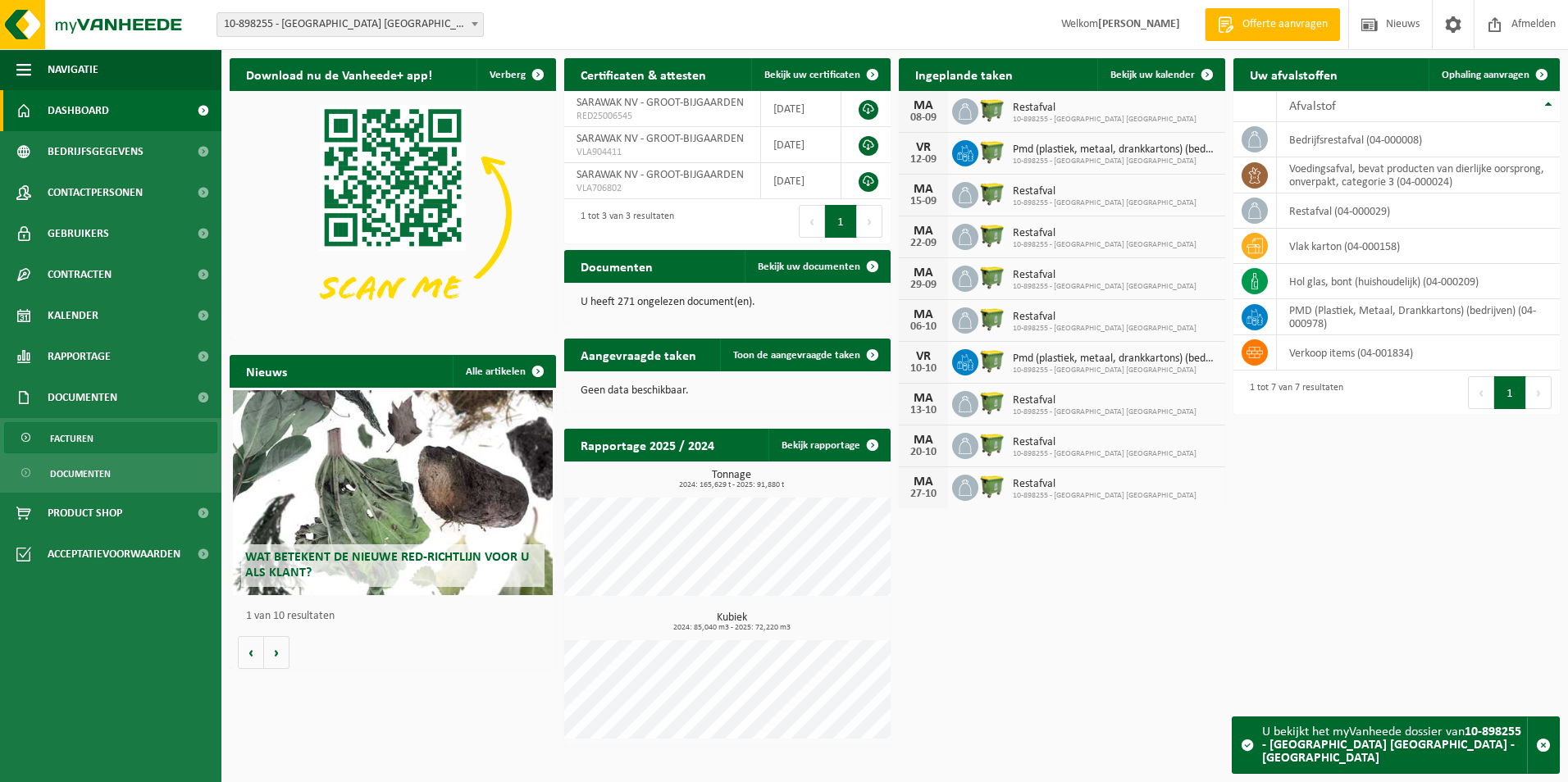
click at [96, 441] on link "Facturen" at bounding box center [111, 438] width 214 height 31
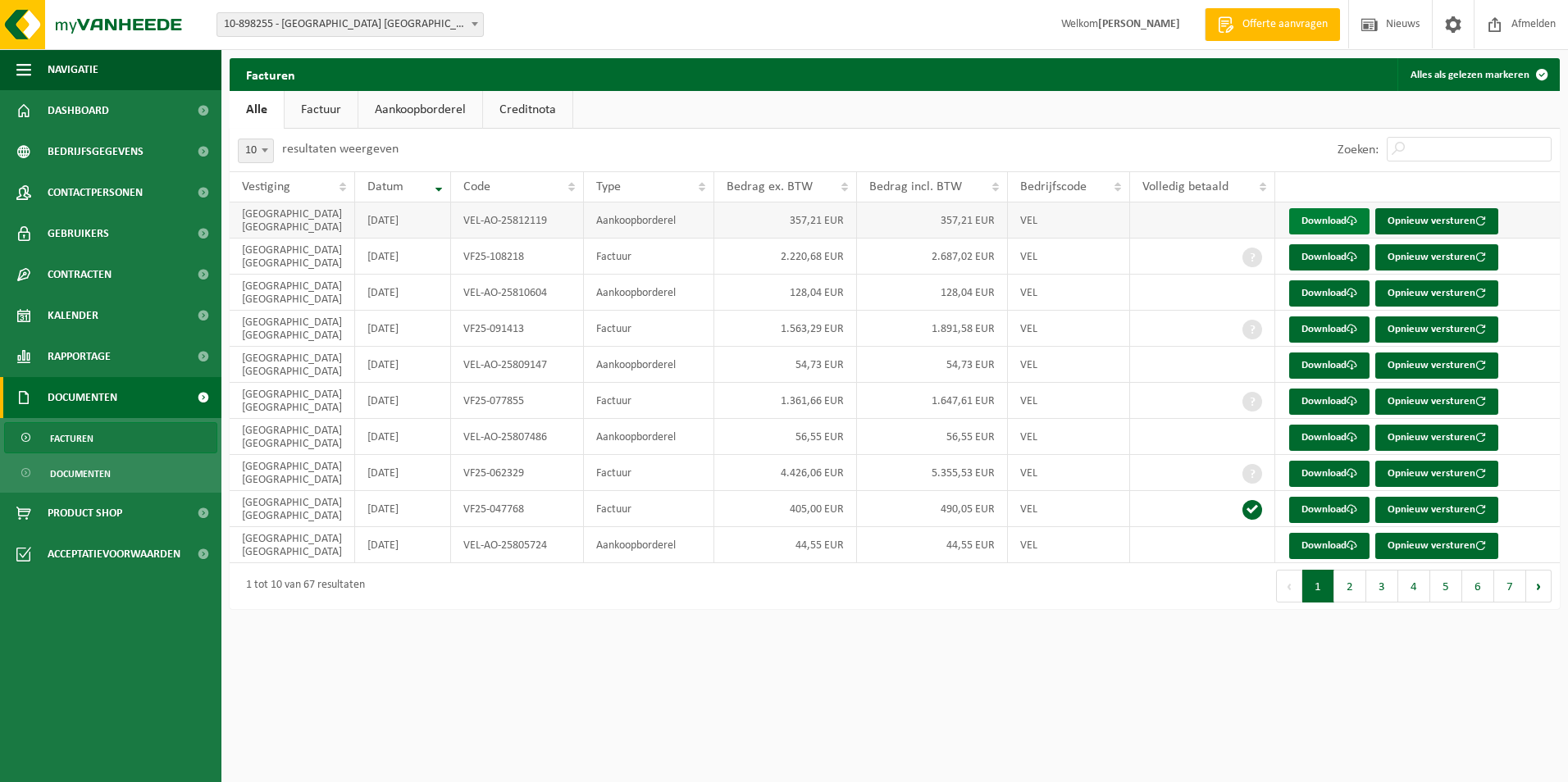
click at [1315, 219] on link "Download" at bounding box center [1329, 221] width 80 height 26
click at [1311, 323] on link "Download" at bounding box center [1329, 330] width 80 height 26
click at [1308, 392] on link "Download" at bounding box center [1329, 402] width 80 height 26
click at [1323, 468] on link "Download" at bounding box center [1329, 474] width 80 height 26
click at [1354, 584] on button "2" at bounding box center [1350, 586] width 32 height 33
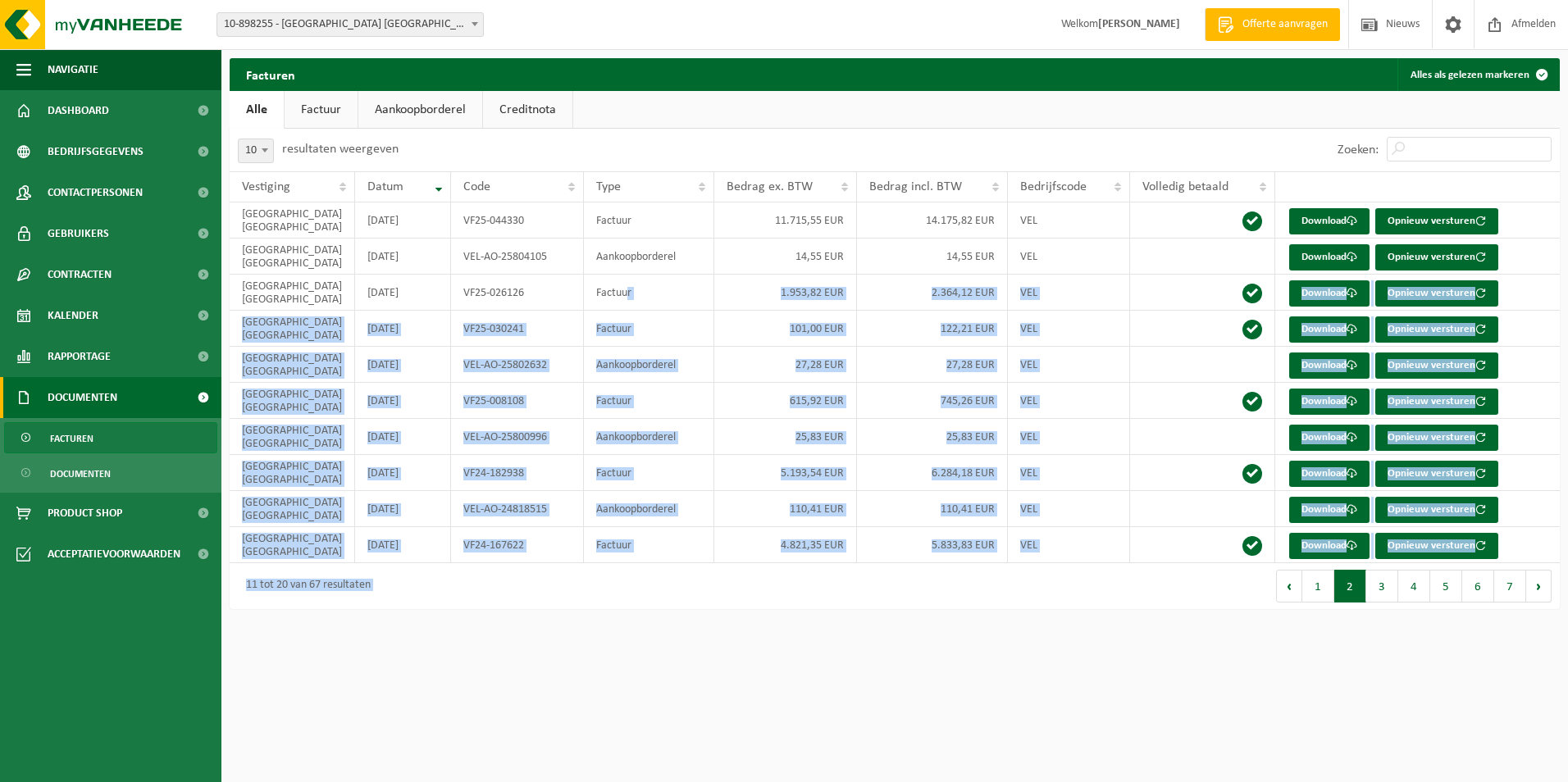
drag, startPoint x: 1264, startPoint y: 825, endPoint x: 1282, endPoint y: 825, distance: 18.0
click at [1282, 782] on html "Vestiging: 10-846190 - SARAWAK NV/ ZAVENTEM - ZAVENTEM 10-898255 - SARAWAK NV -…" at bounding box center [784, 391] width 1568 height 782
click at [1067, 714] on html "Vestiging: 10-846190 - SARAWAK NV/ ZAVENTEM - ZAVENTEM 10-898255 - SARAWAK NV -…" at bounding box center [784, 391] width 1568 height 782
